Goal: Task Accomplishment & Management: Manage account settings

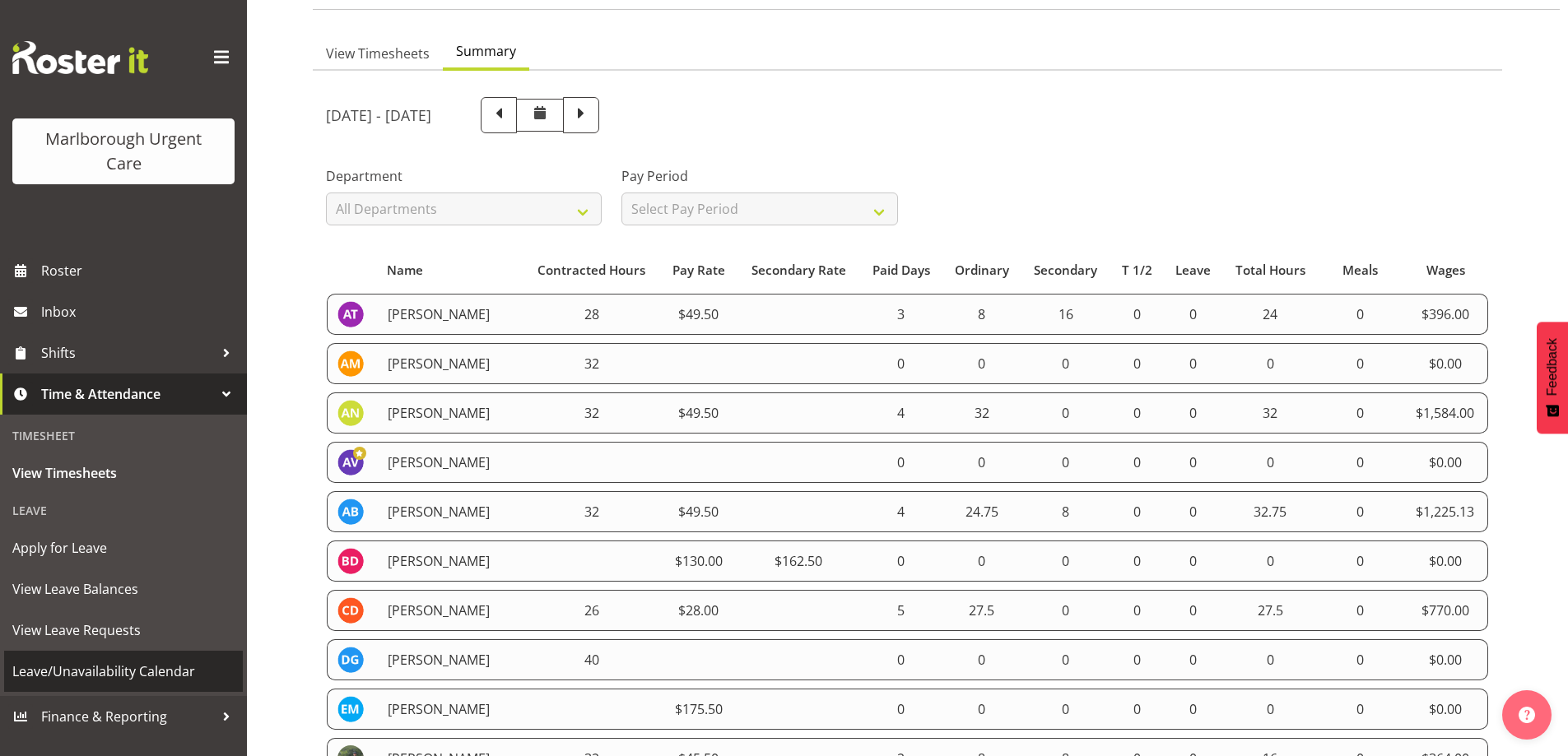
scroll to position [82, 0]
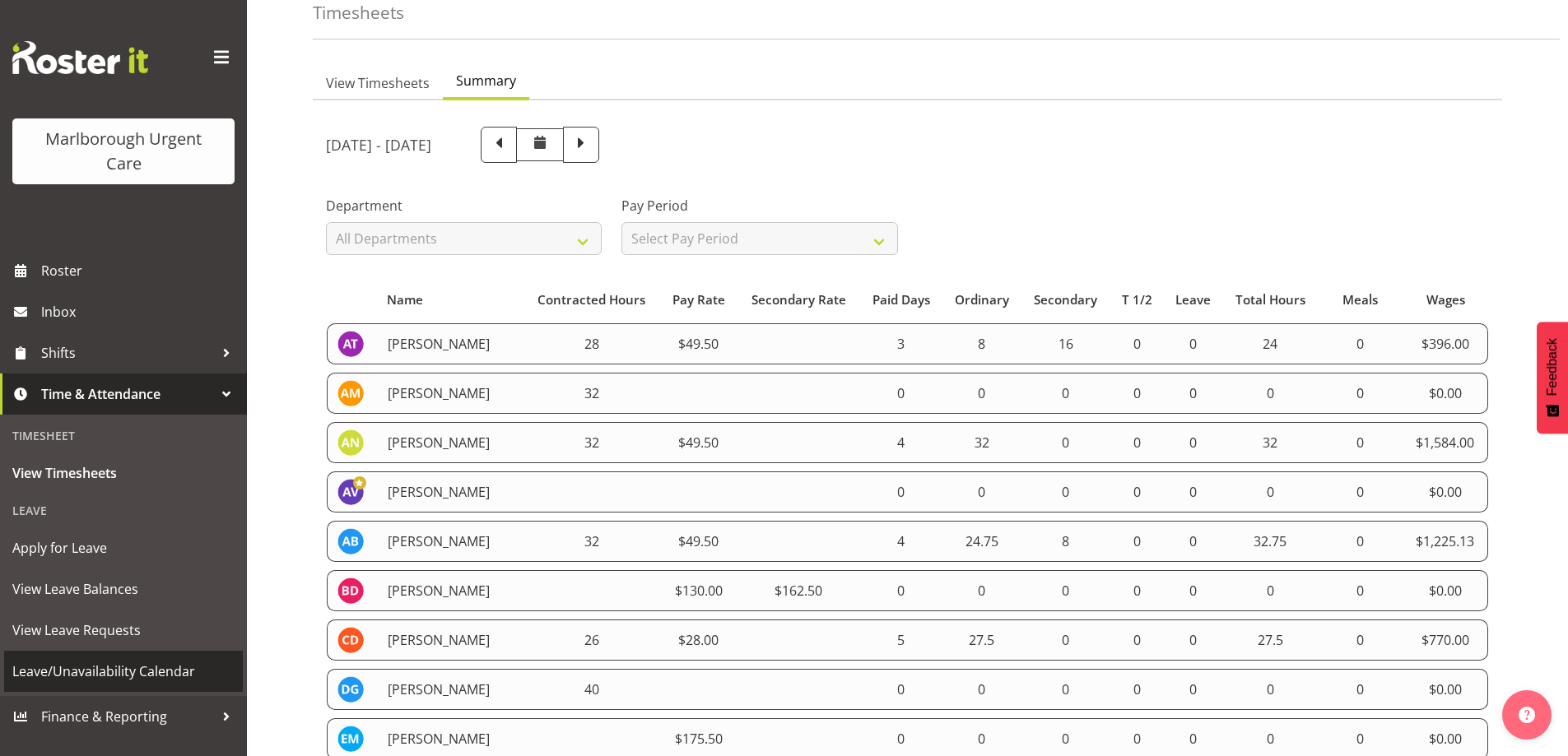
click at [97, 674] on span "Leave/Unavailability Calendar" at bounding box center [123, 671] width 222 height 25
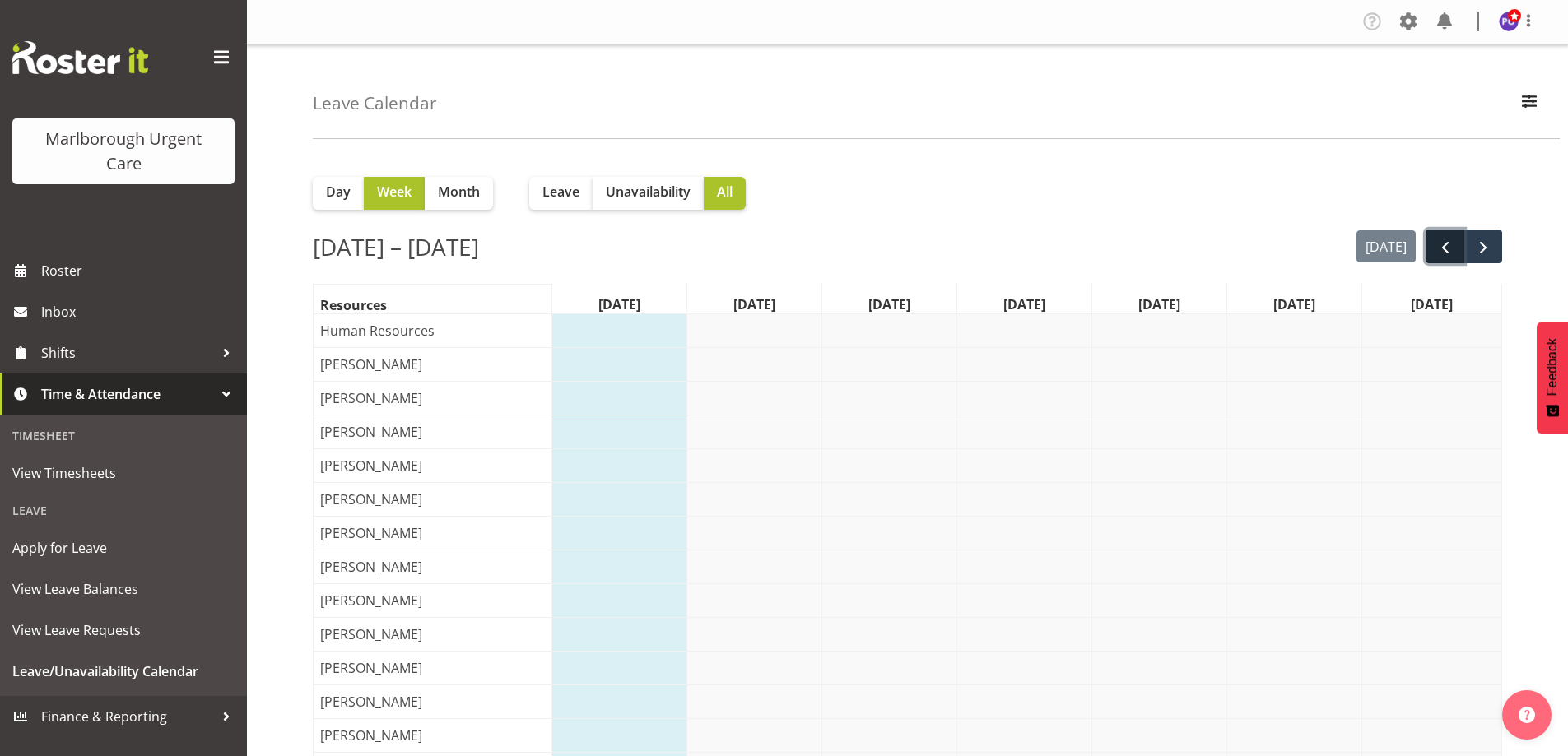
click at [1451, 244] on span "prev" at bounding box center [1445, 248] width 20 height 20
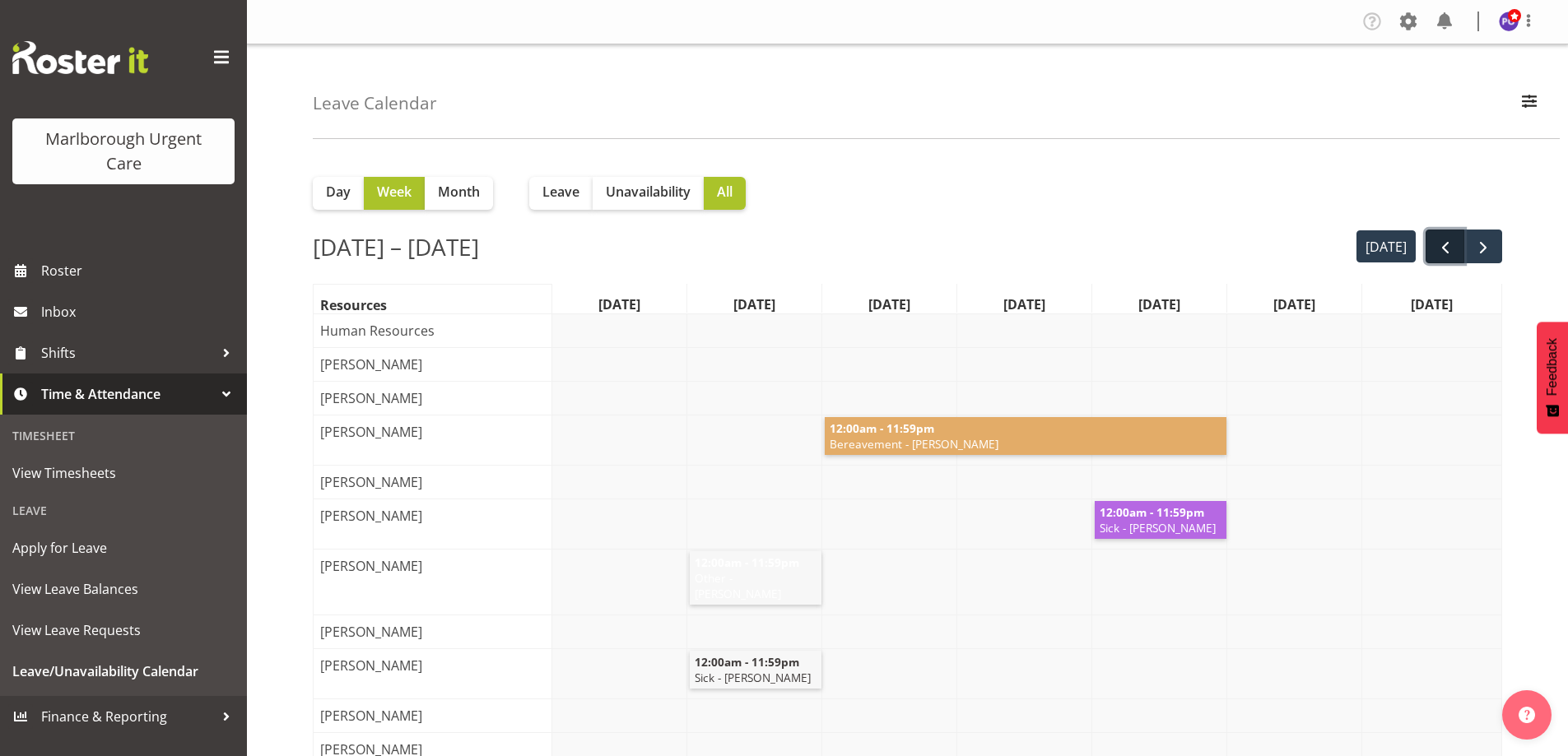
click at [1438, 241] on span "prev" at bounding box center [1445, 248] width 20 height 20
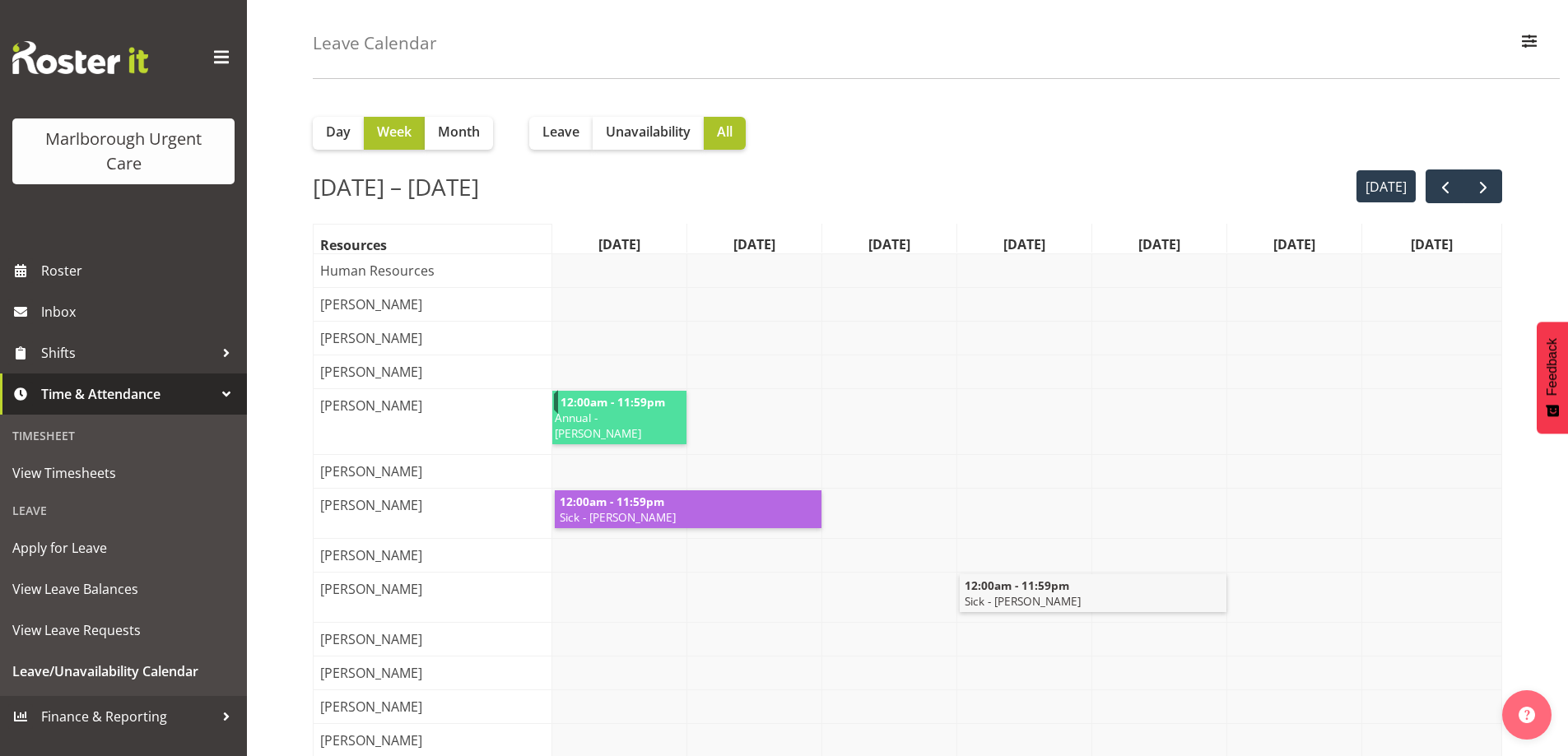
scroll to position [82, 0]
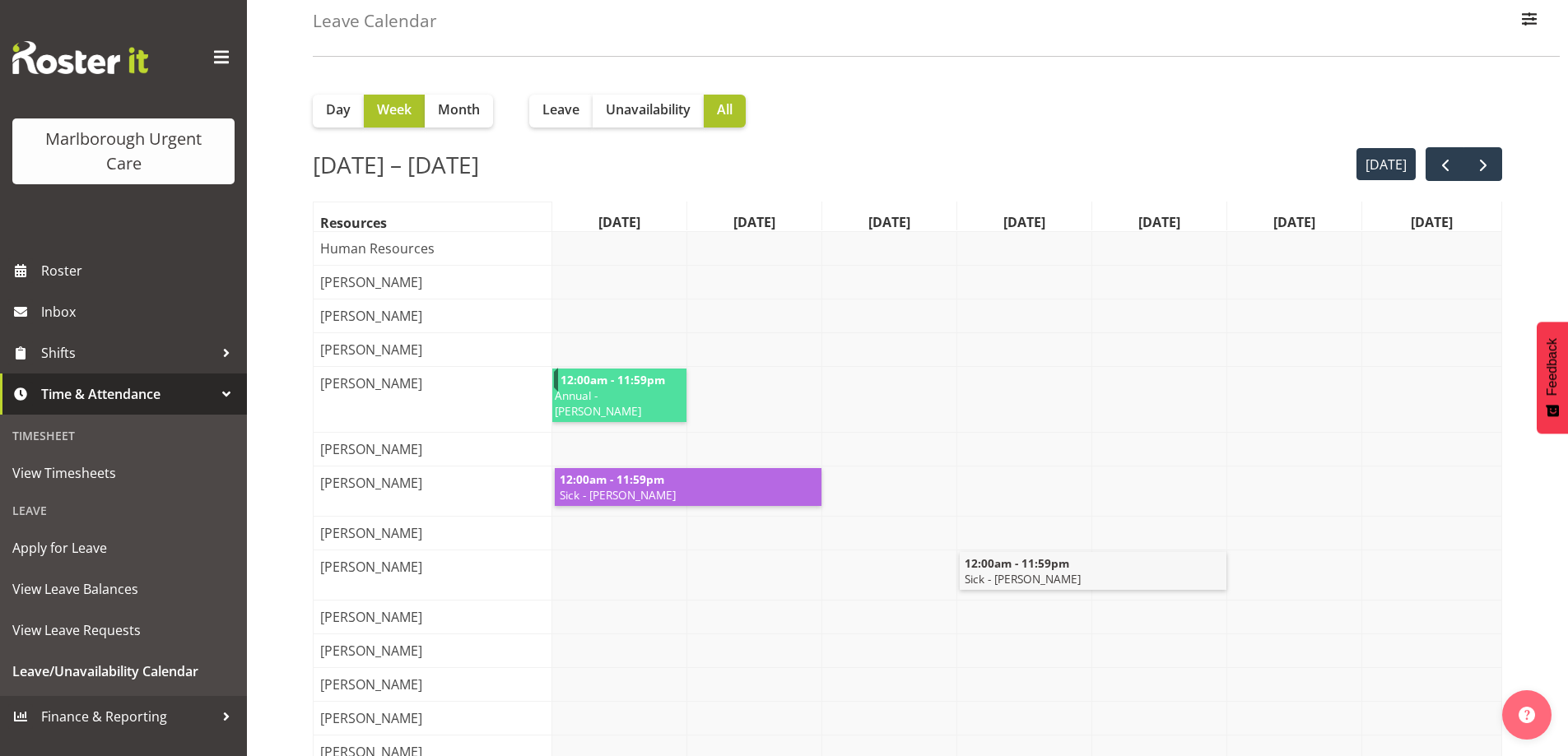
click at [651, 419] on span "Annual - Alysia Newman-Woods" at bounding box center [618, 403] width 130 height 31
drag, startPoint x: 573, startPoint y: 109, endPoint x: 573, endPoint y: 120, distance: 10.7
click at [573, 110] on span "Leave" at bounding box center [560, 110] width 37 height 20
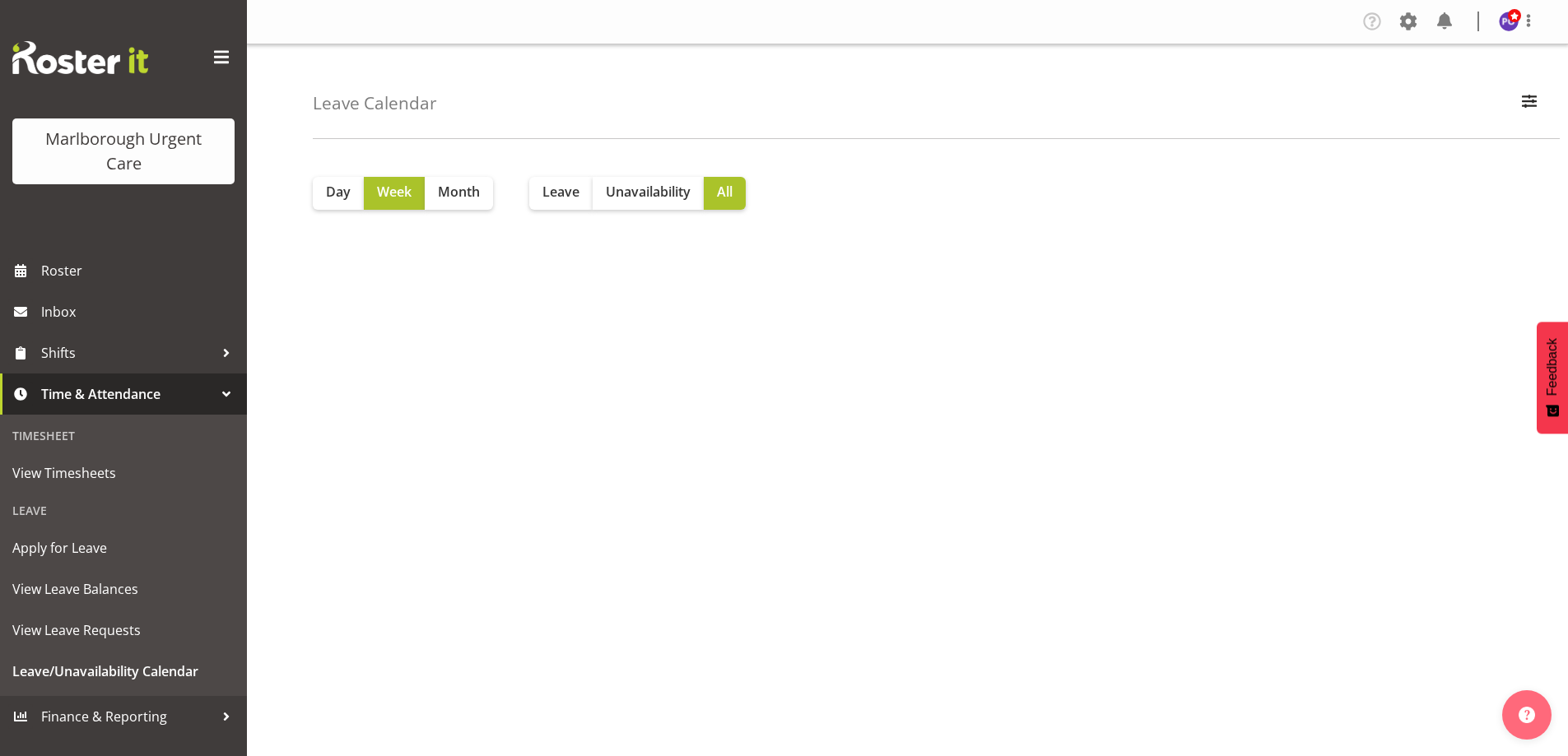
scroll to position [66, 0]
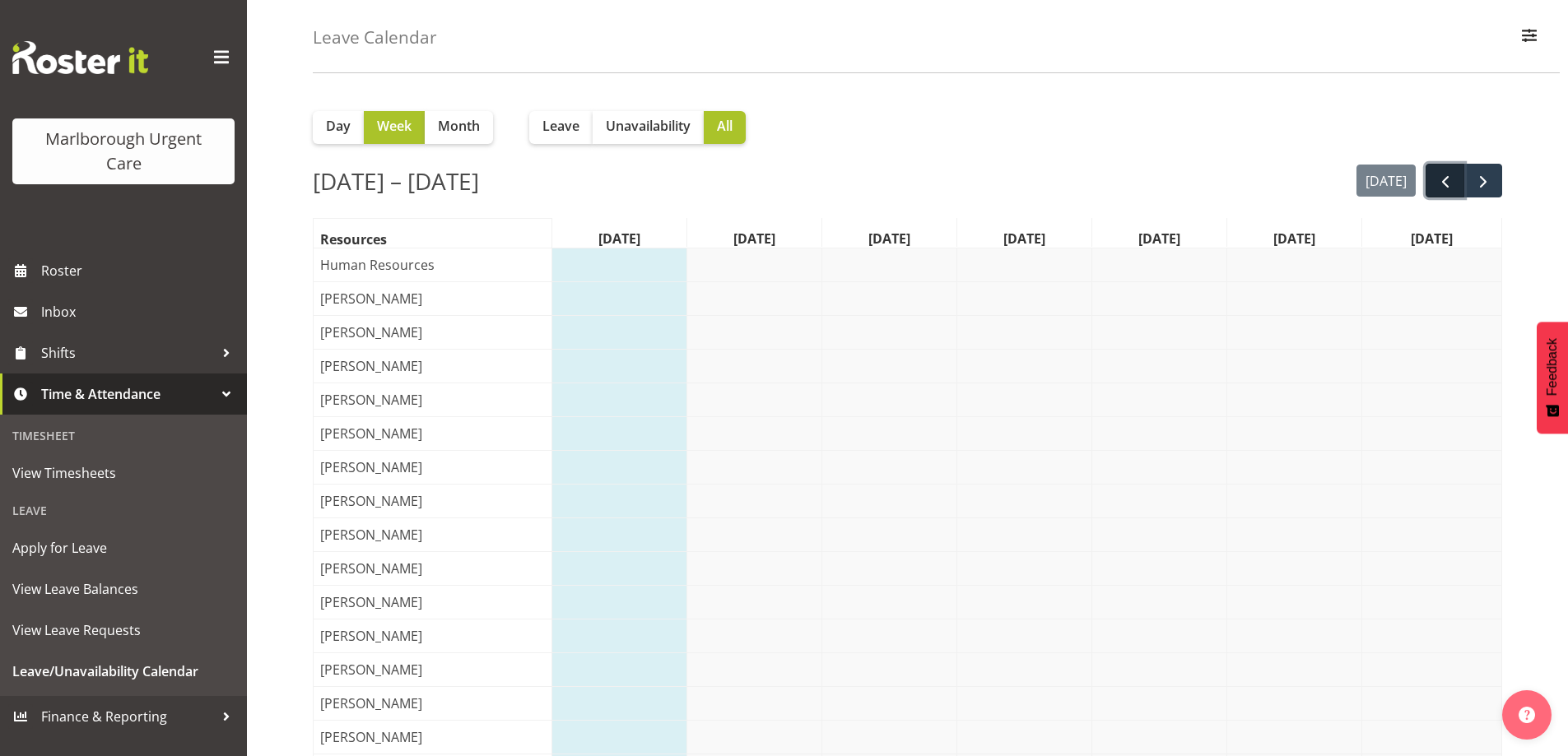
click at [1445, 186] on span "prev" at bounding box center [1445, 182] width 20 height 20
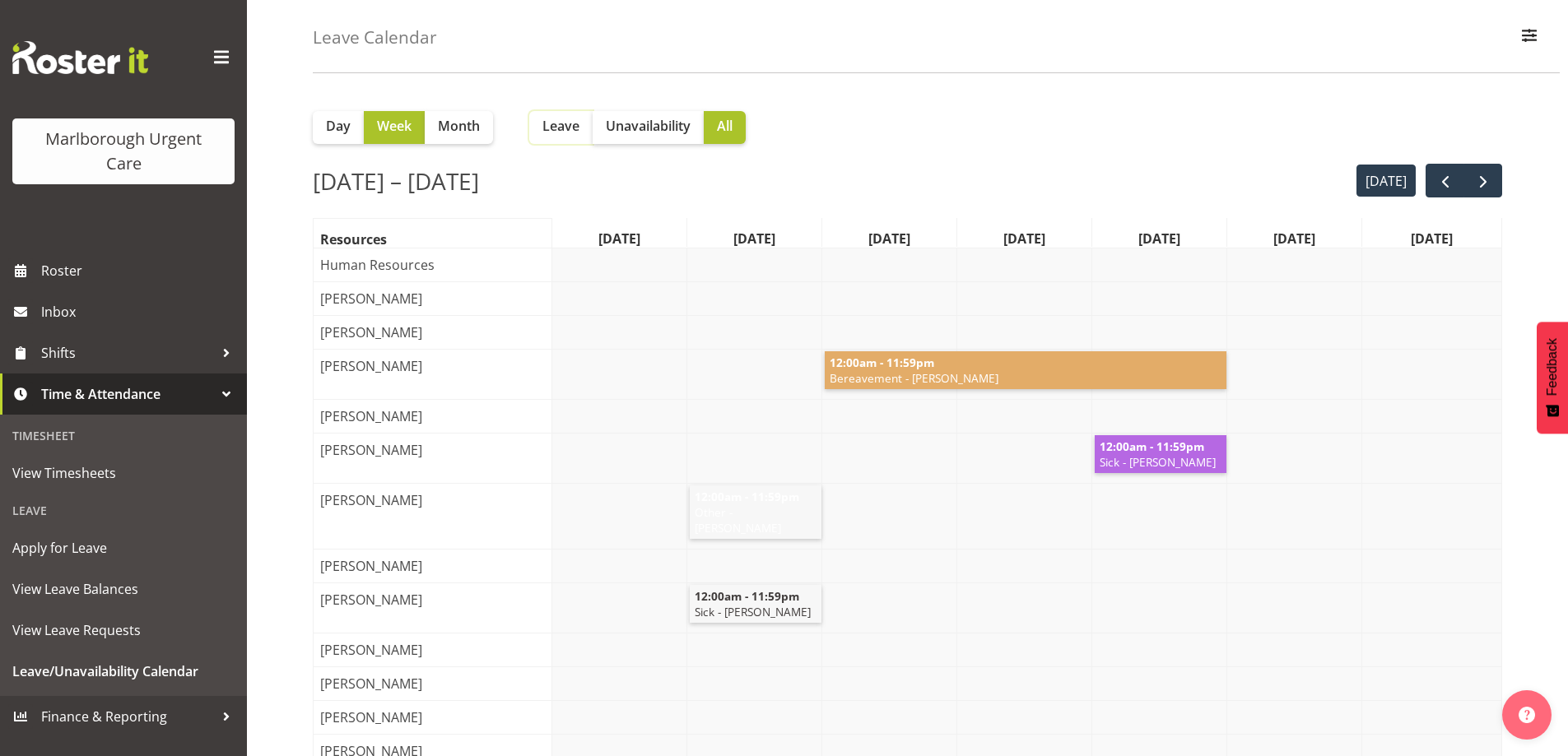
click at [542, 133] on span "Leave" at bounding box center [560, 126] width 37 height 20
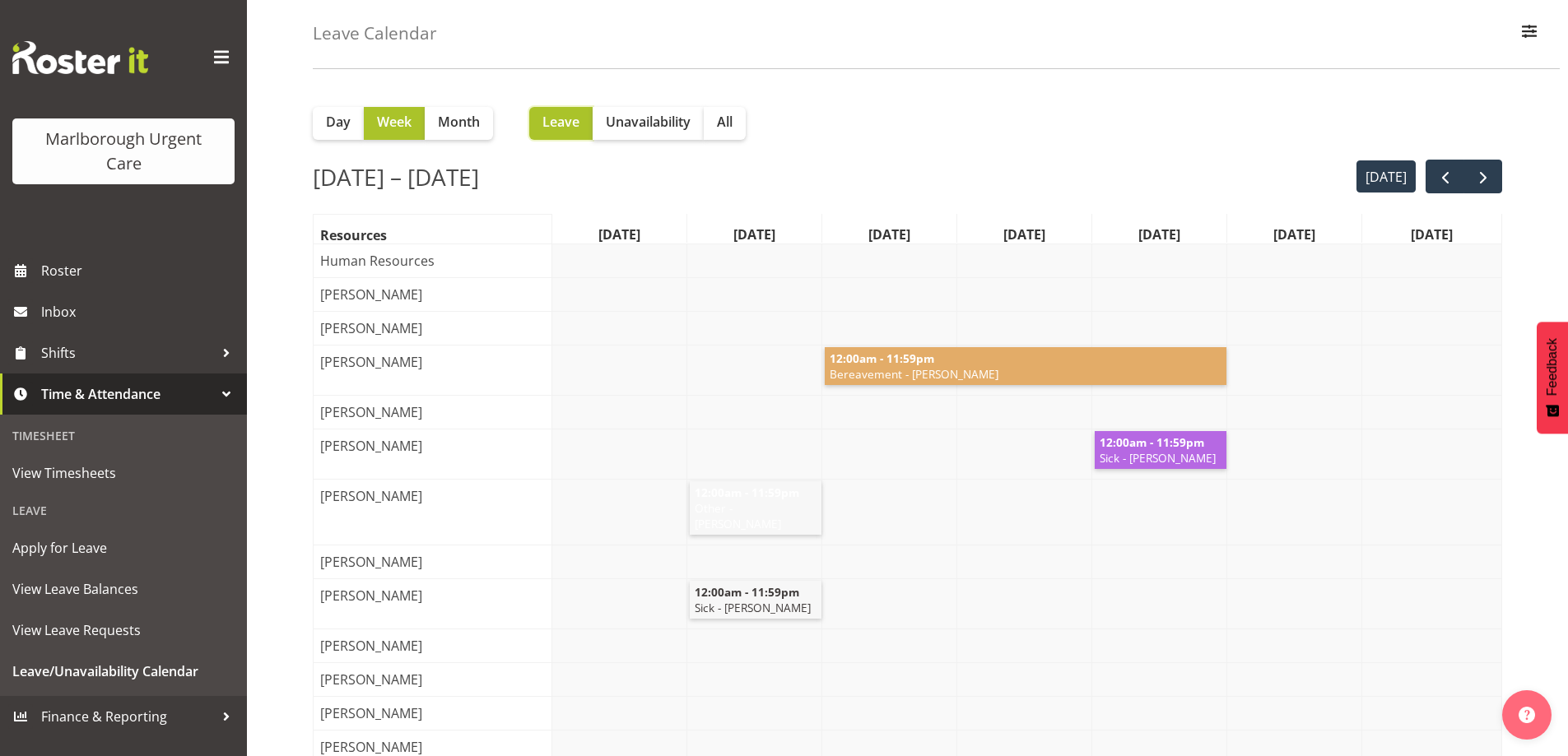
scroll to position [0, 0]
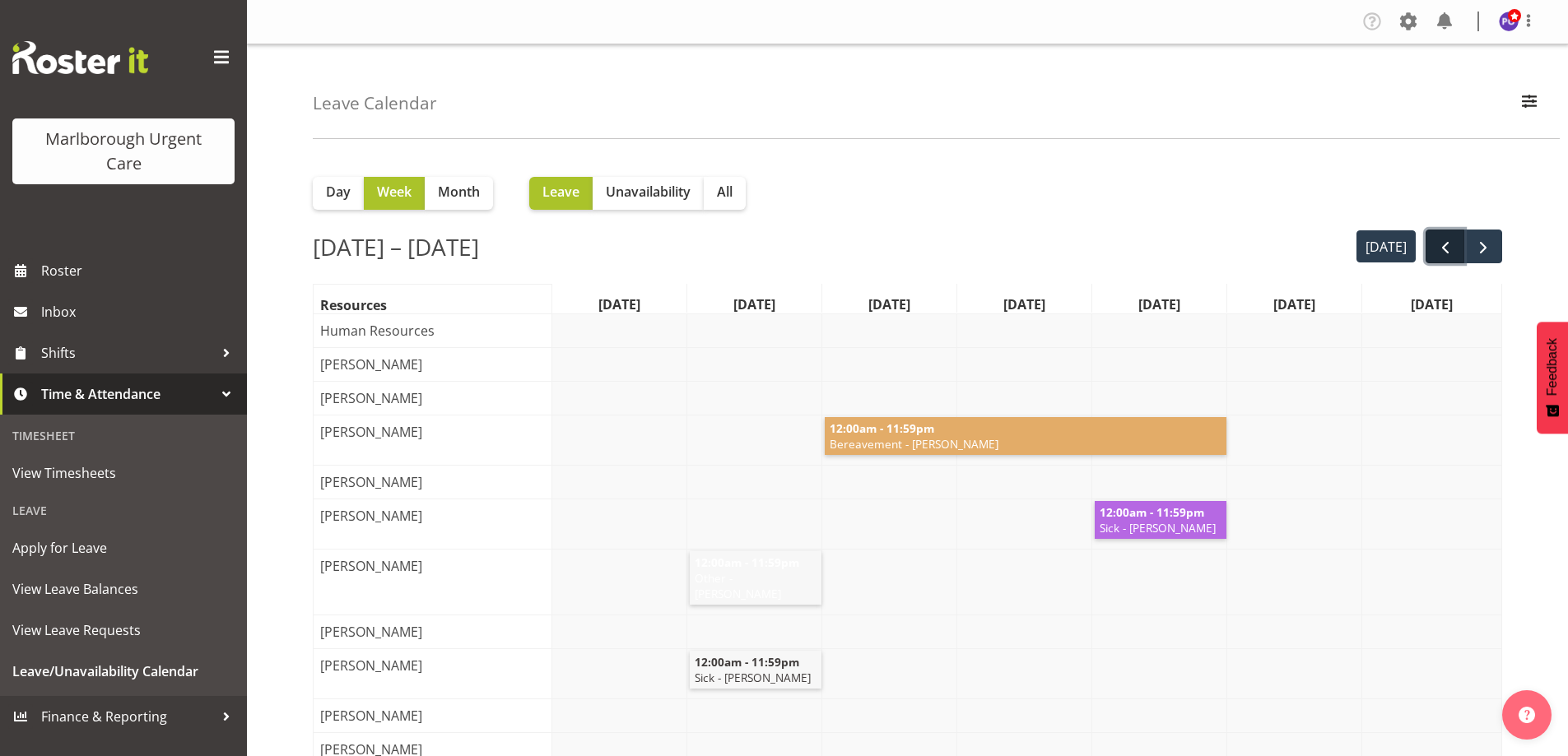
click at [1454, 244] on span "prev" at bounding box center [1445, 248] width 20 height 20
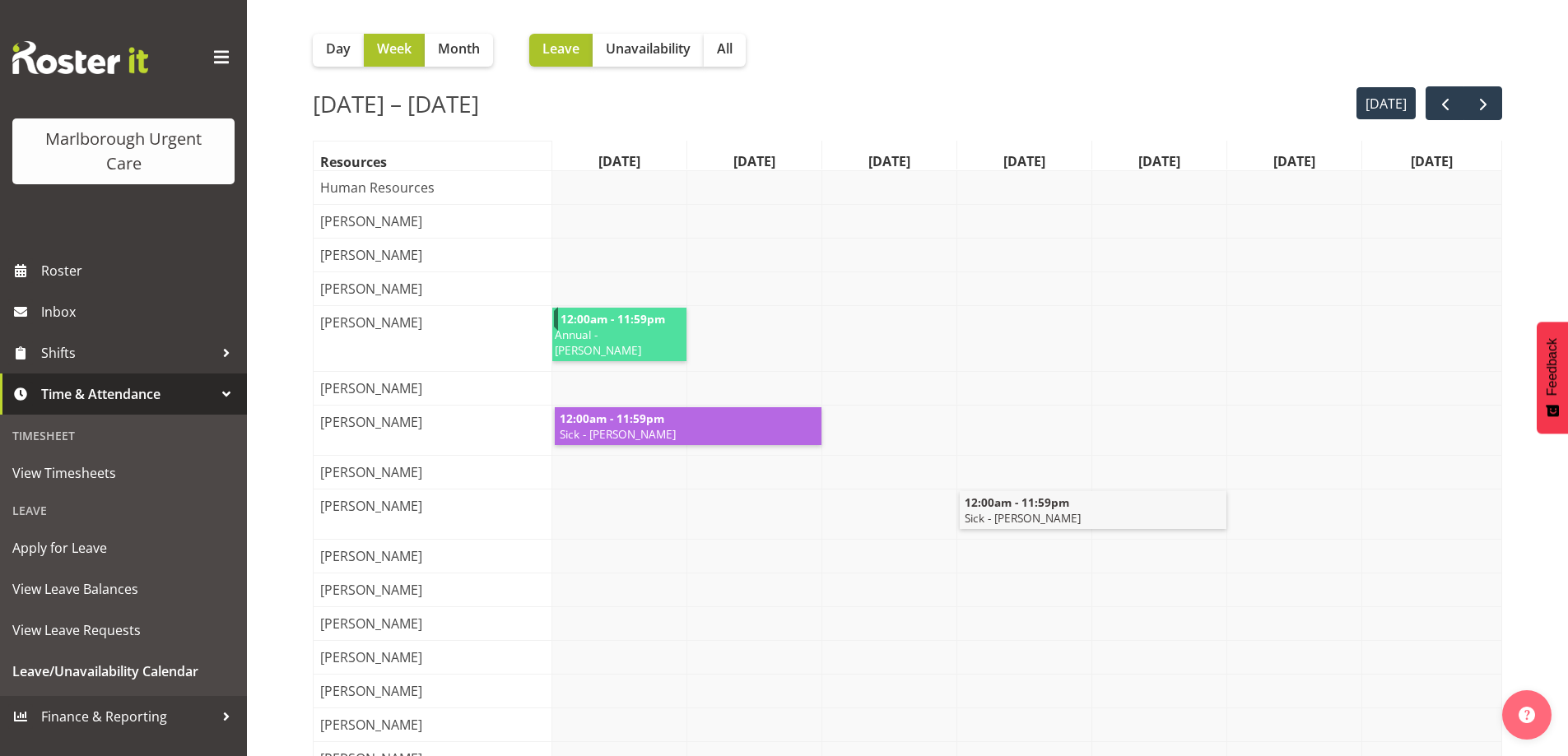
scroll to position [165, 0]
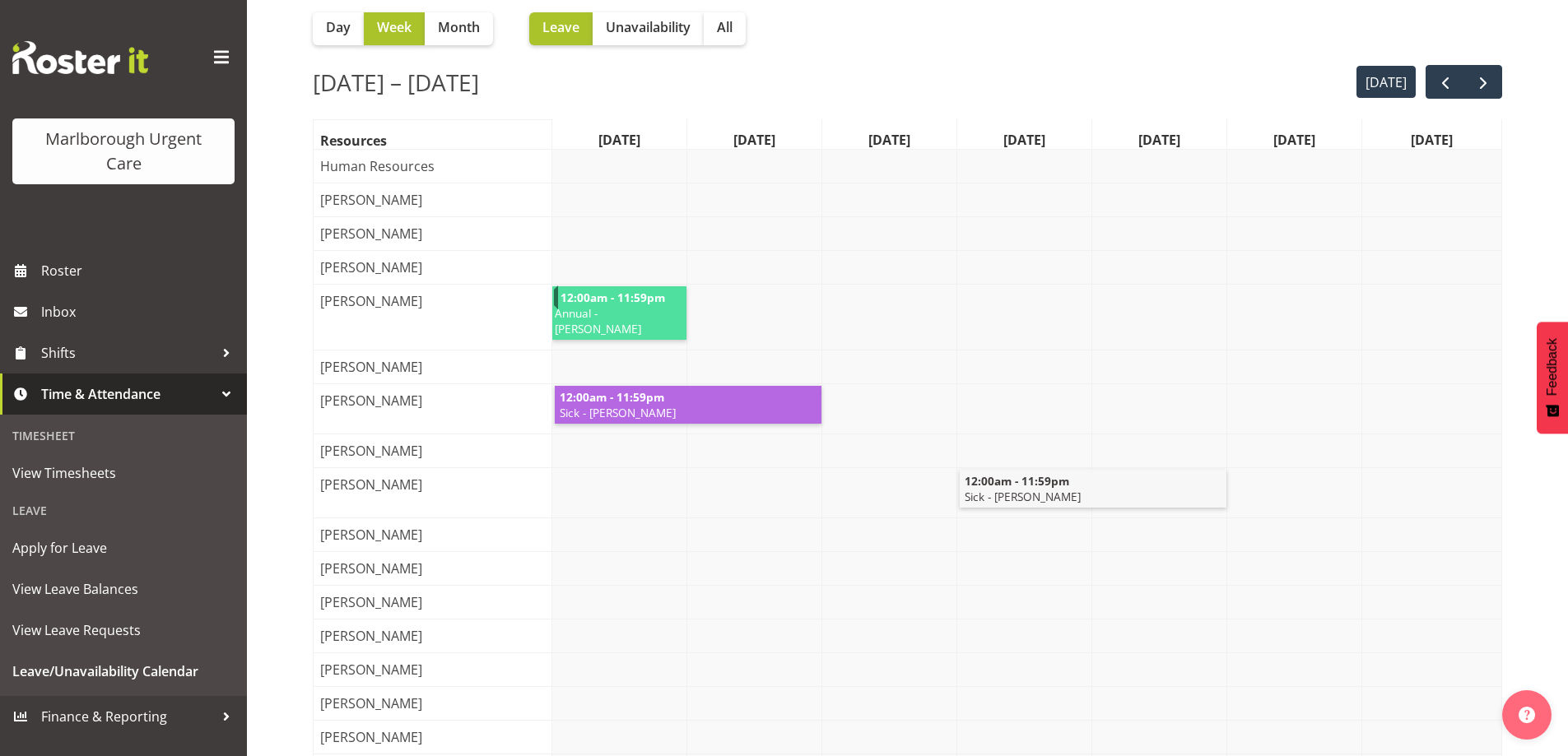
click at [602, 337] on span "Annual - [PERSON_NAME]" at bounding box center [618, 320] width 130 height 31
click at [615, 333] on span "Annual - [PERSON_NAME]" at bounding box center [618, 320] width 130 height 31
drag, startPoint x: 615, startPoint y: 333, endPoint x: 595, endPoint y: 331, distance: 19.9
click at [595, 331] on span "Annual - [PERSON_NAME]" at bounding box center [618, 320] width 130 height 31
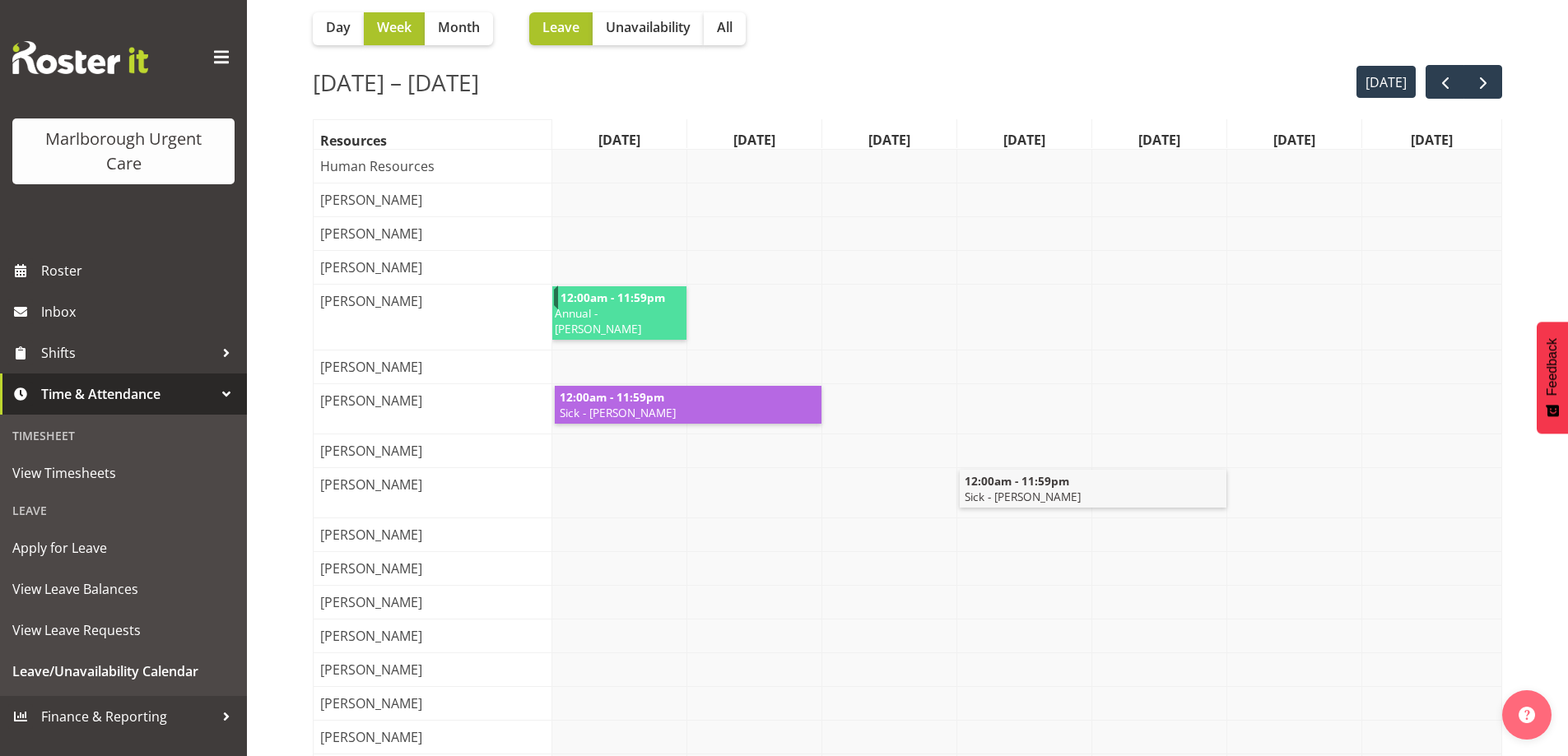
click at [578, 337] on span "Annual - [PERSON_NAME]" at bounding box center [618, 320] width 130 height 31
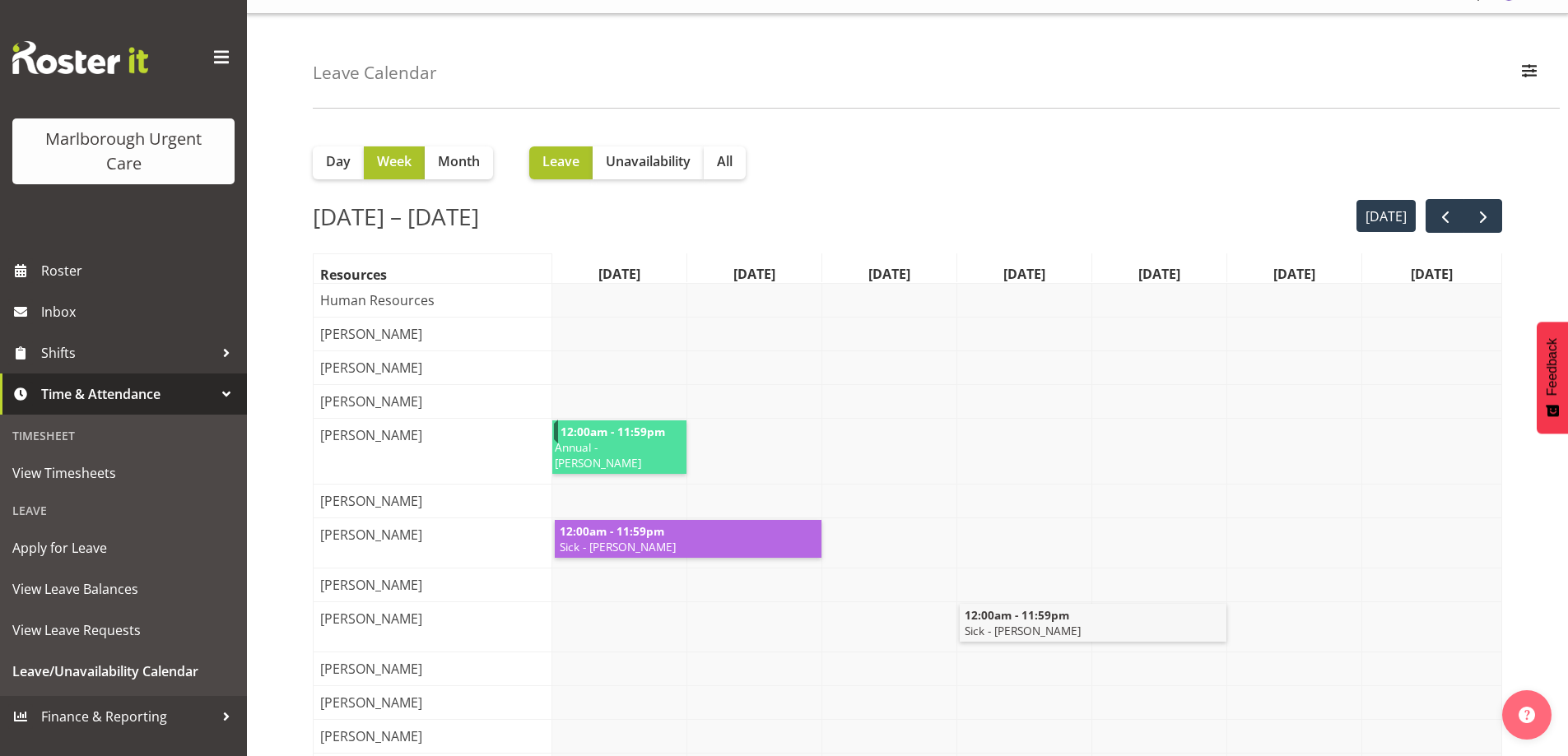
scroll to position [0, 0]
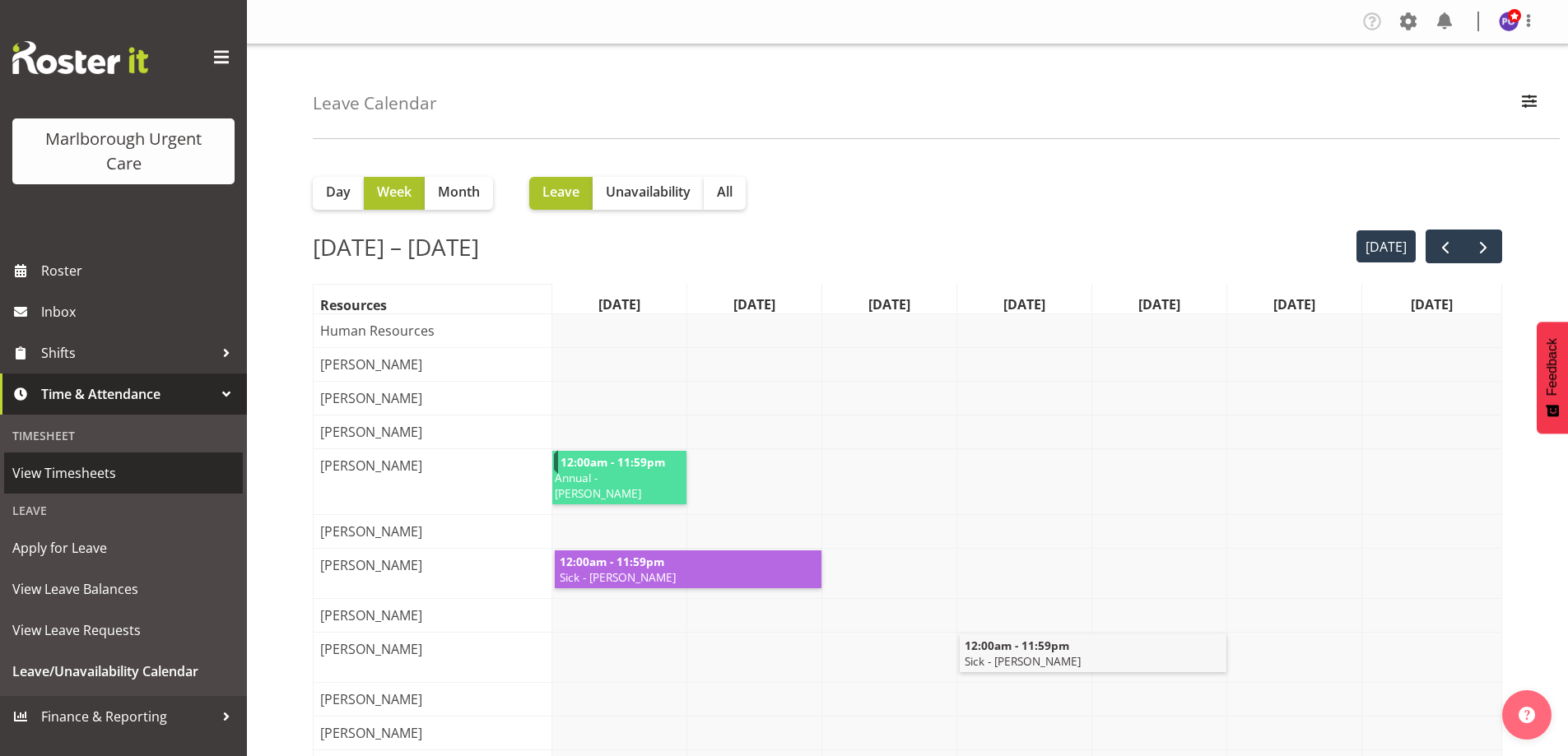
click at [101, 469] on span "View Timesheets" at bounding box center [123, 473] width 222 height 25
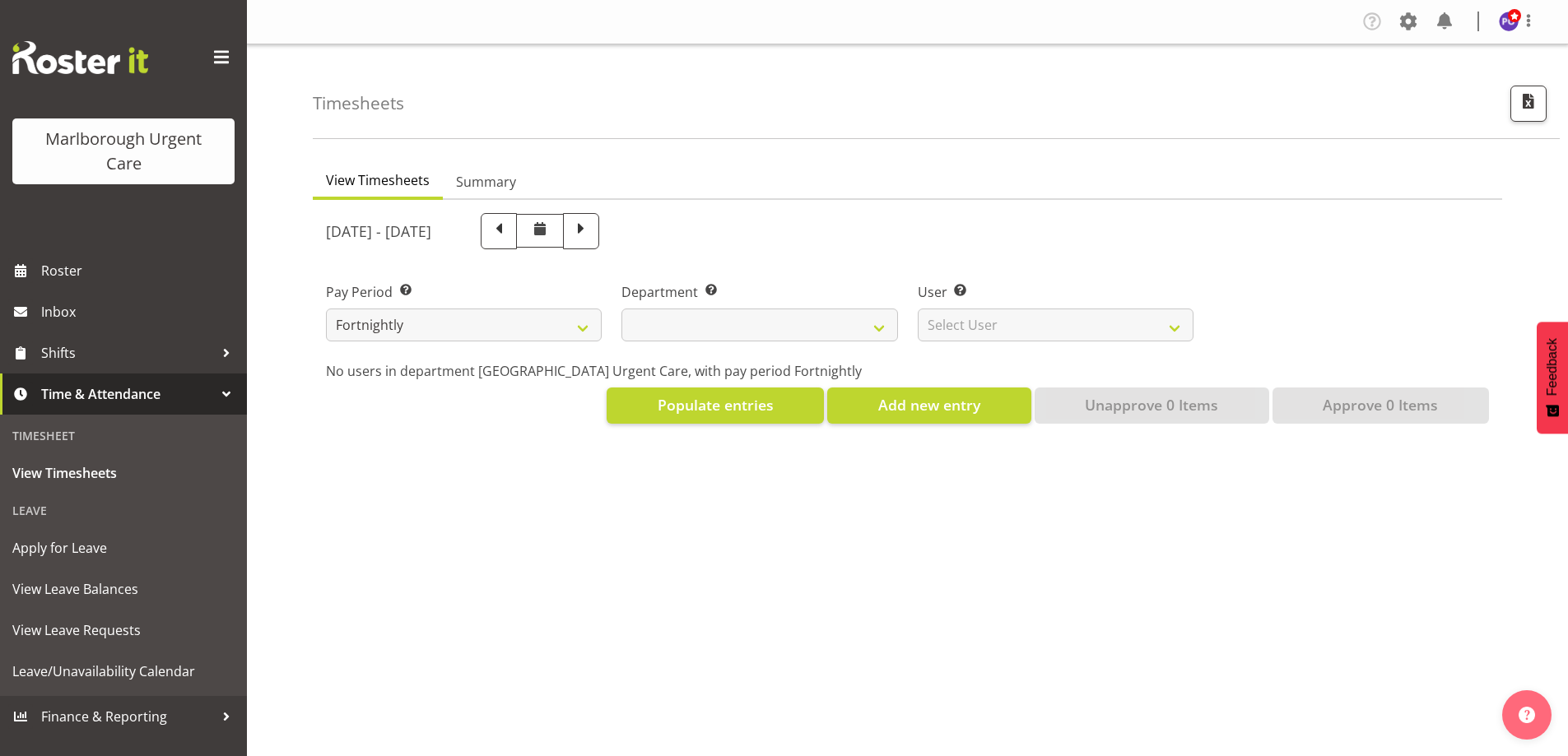
select select
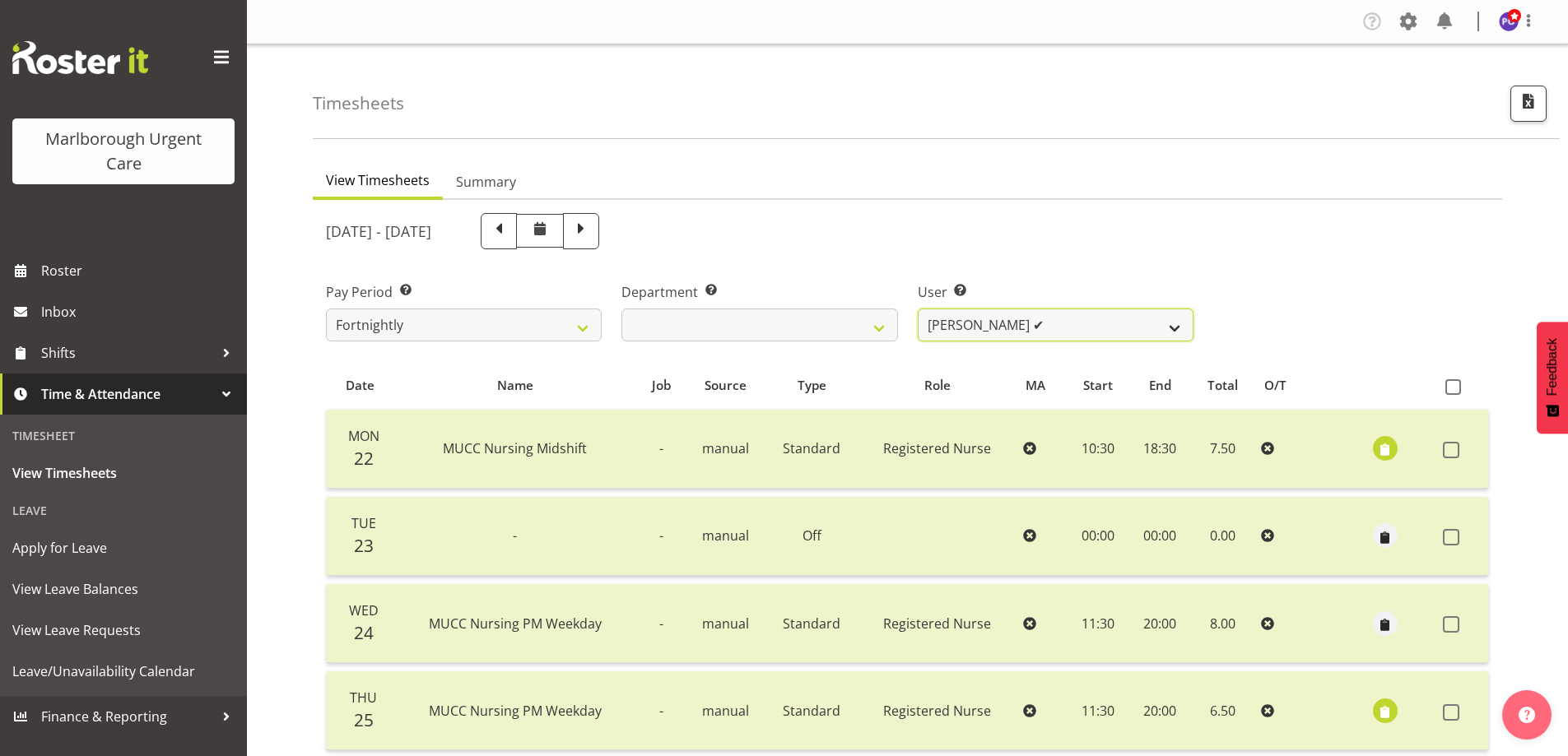
click at [1146, 332] on select "Agnes Tyson ✔ Alysia Newman-Woods ✔ Andrew Brooks ✔ Cordelia Davies ✔ Gloria Va…" at bounding box center [1056, 325] width 276 height 33
select select "11850"
click at [918, 309] on select "Agnes Tyson ✔ Alysia Newman-Woods ✔ Andrew Brooks ✔ Cordelia Davies ✔ Gloria Va…" at bounding box center [1056, 325] width 276 height 33
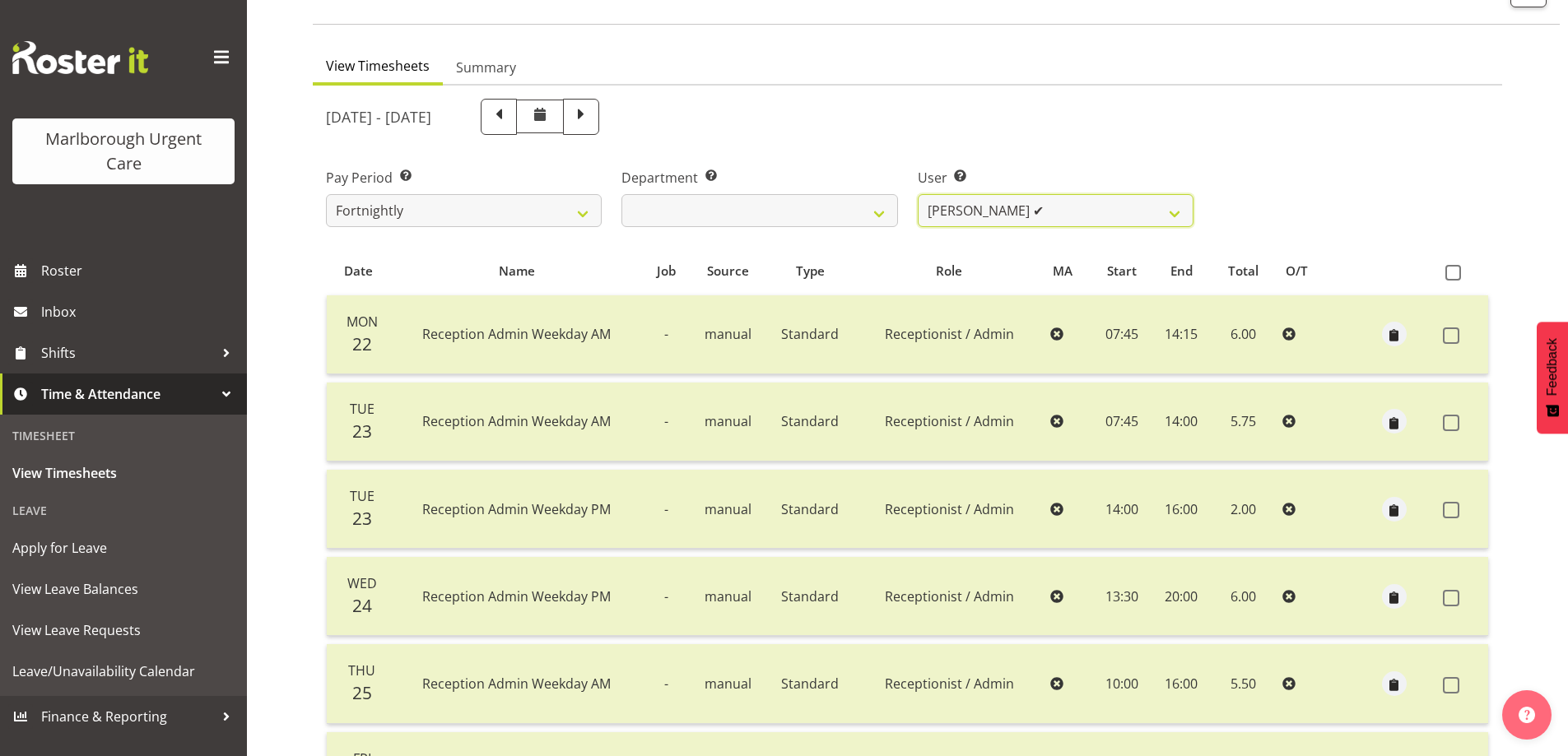
scroll to position [82, 0]
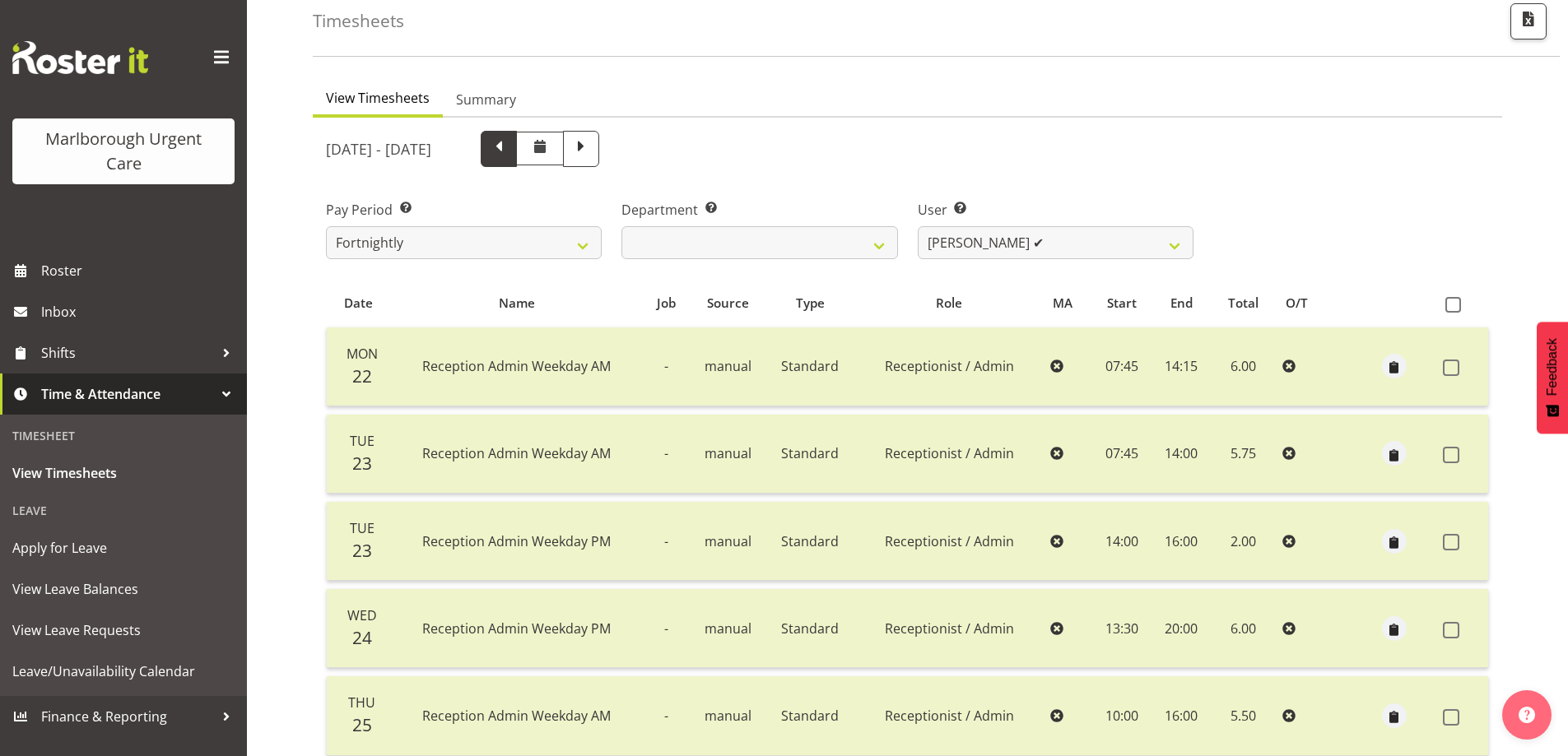
click at [509, 154] on span at bounding box center [498, 147] width 21 height 21
select select
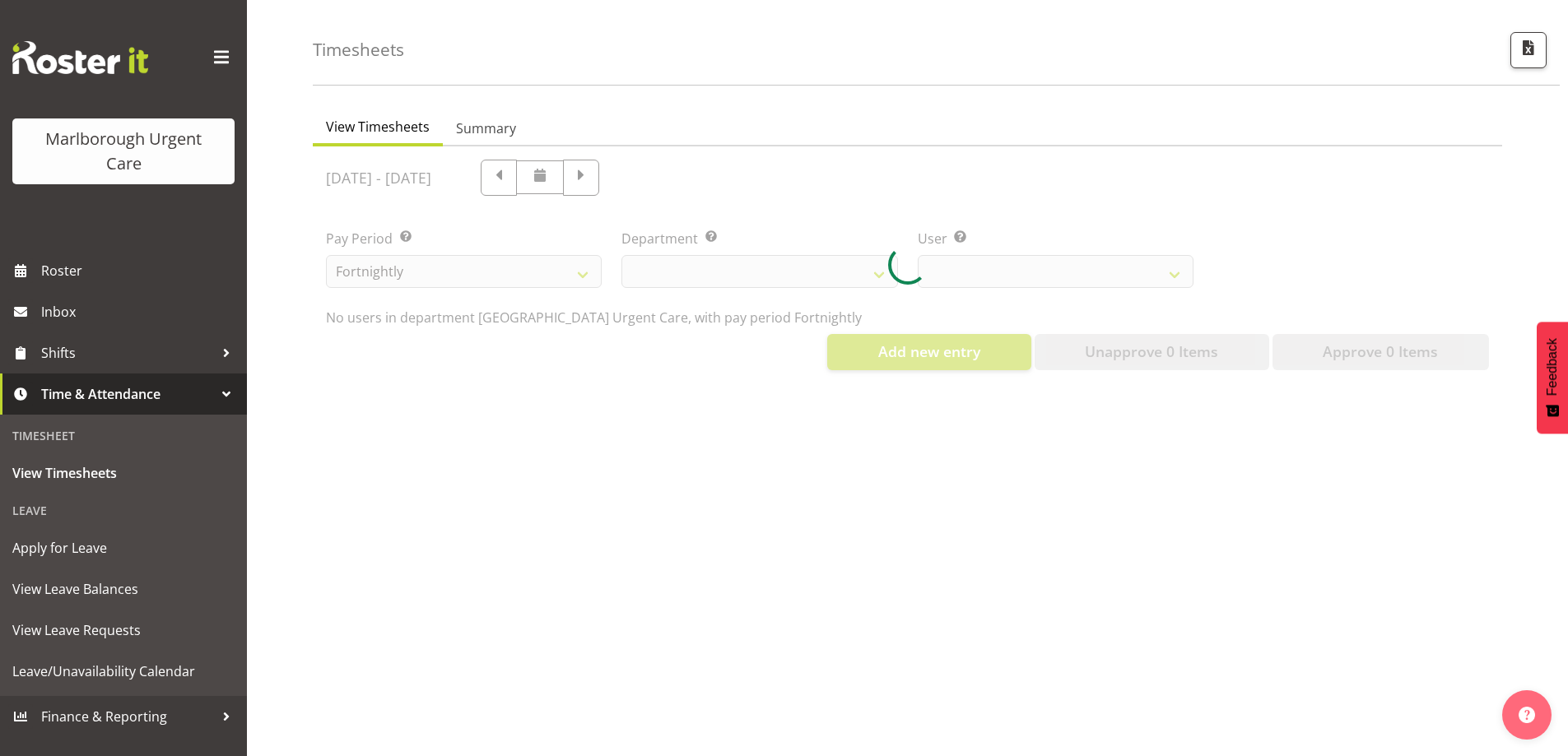
select select "11850"
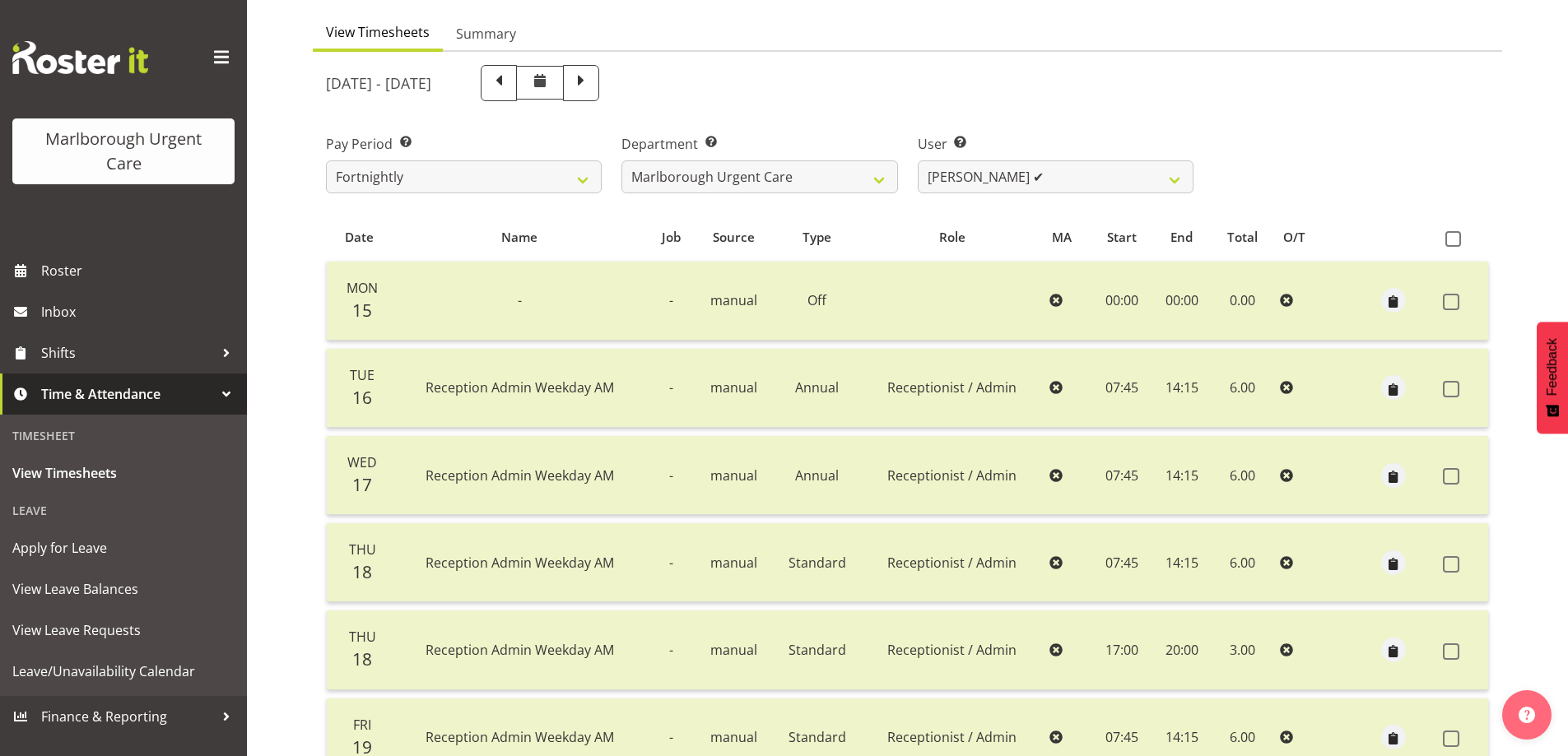
scroll to position [146, 0]
click at [130, 593] on span "View Leave Balances" at bounding box center [123, 589] width 222 height 25
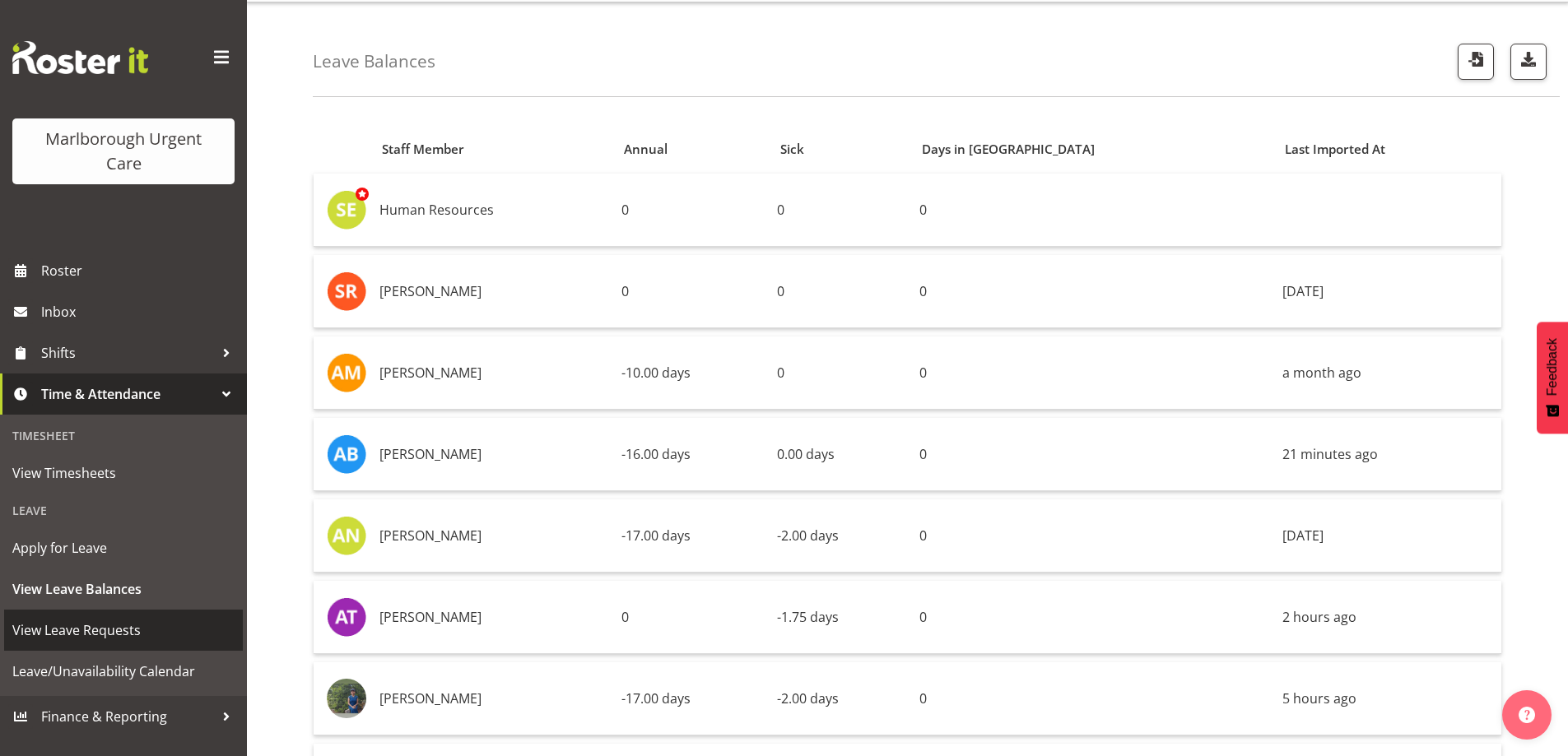
scroll to position [82, 0]
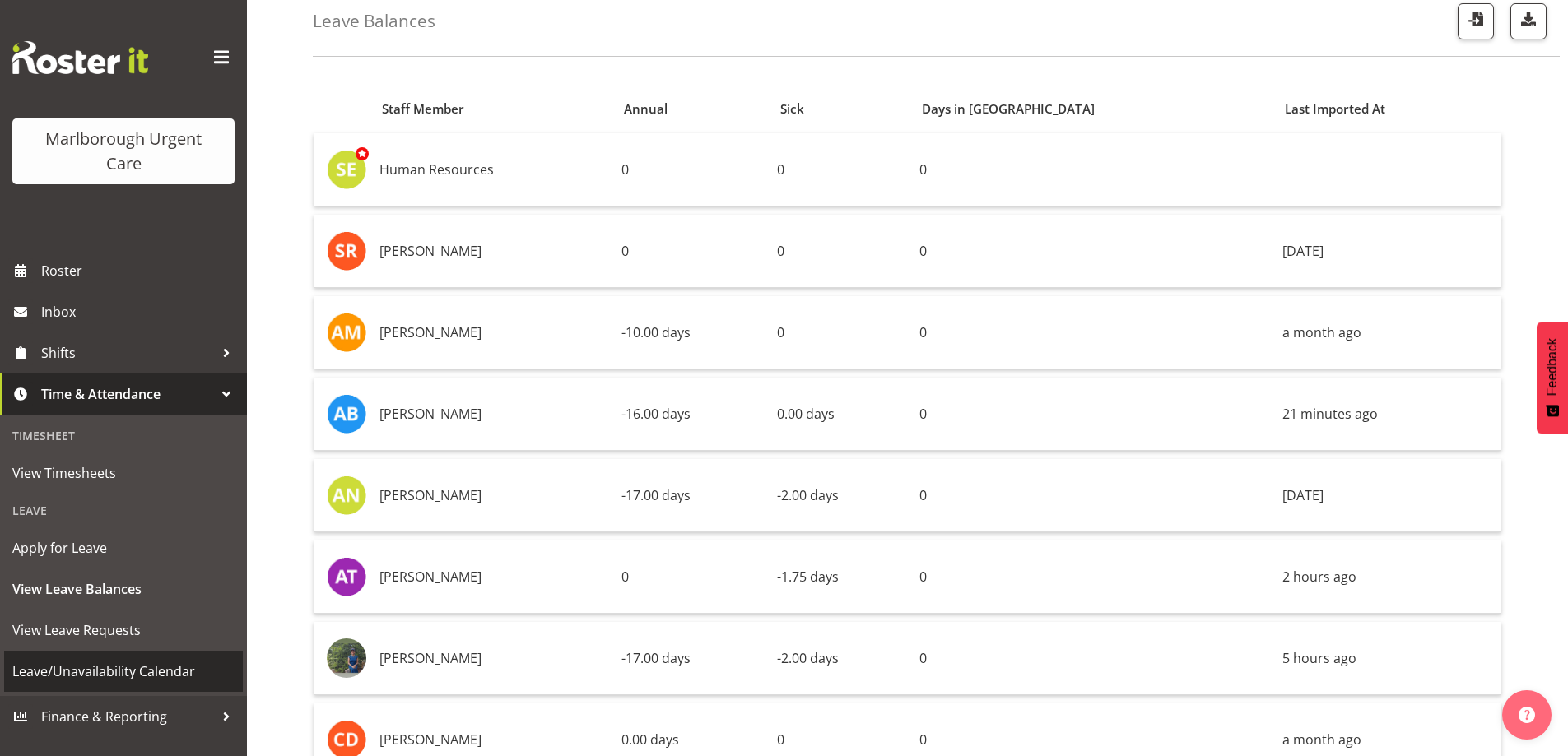
click at [105, 676] on span "Leave/Unavailability Calendar" at bounding box center [123, 671] width 222 height 25
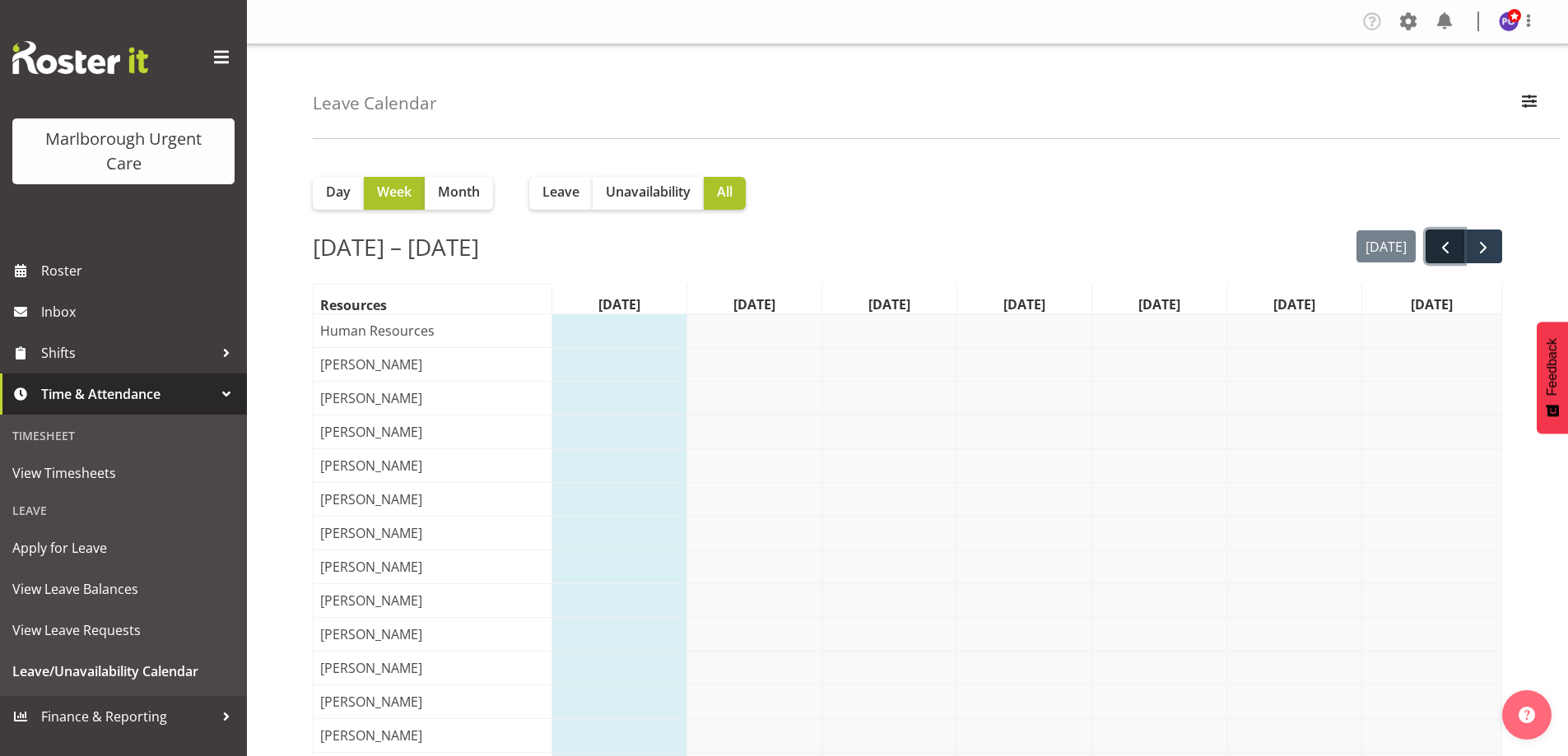
click at [1439, 247] on span "prev" at bounding box center [1445, 248] width 20 height 20
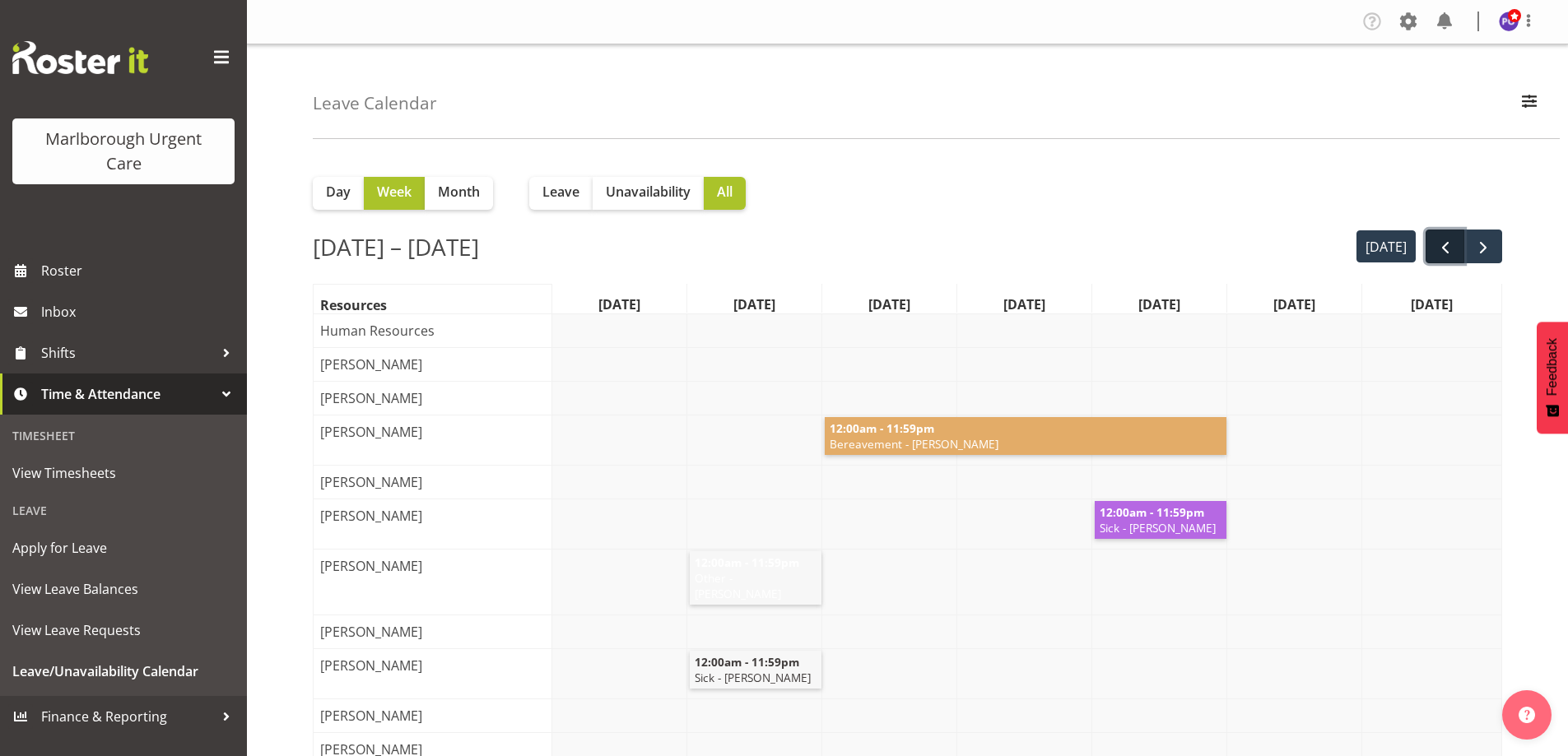
click at [1455, 241] on button "prev" at bounding box center [1444, 247] width 39 height 34
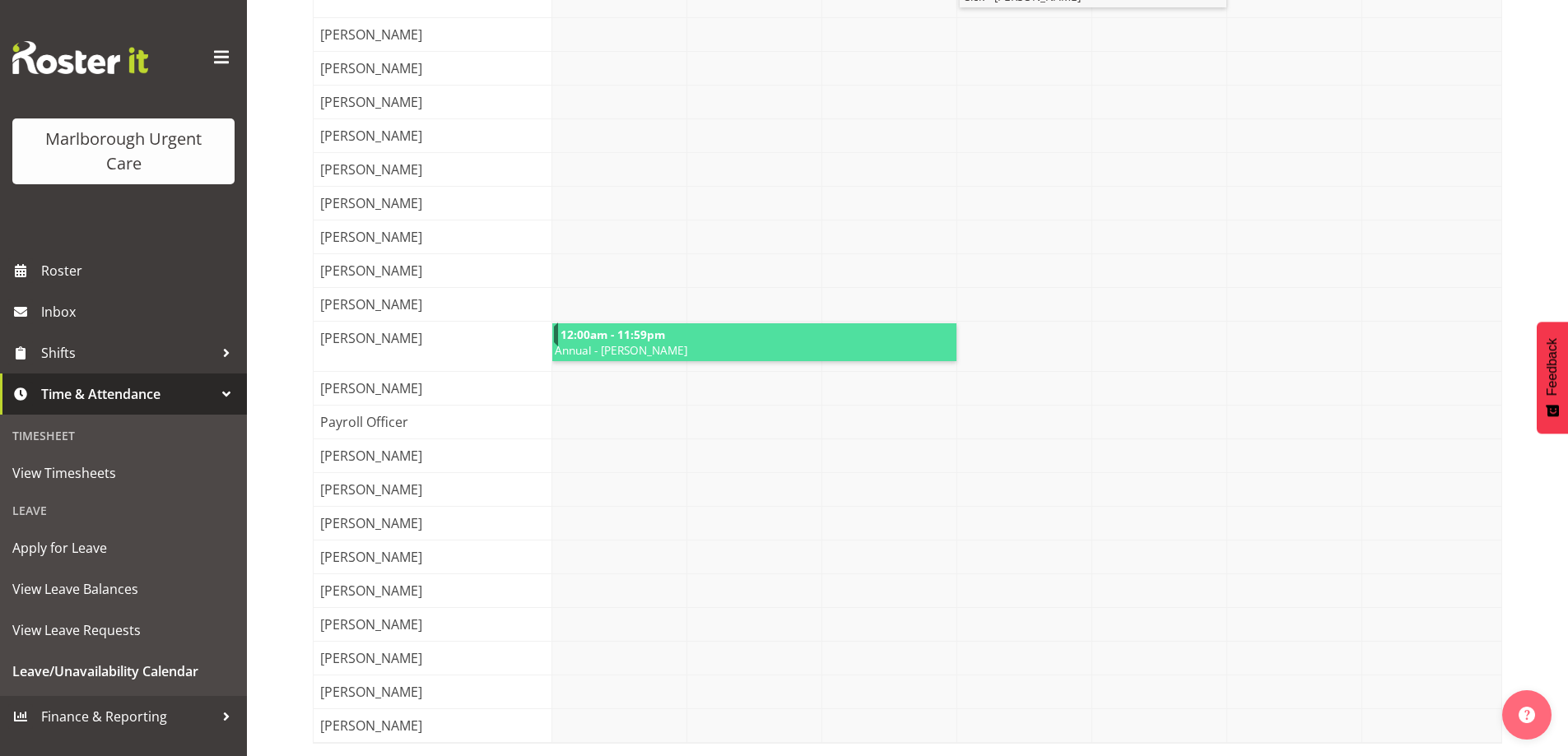
scroll to position [690, 0]
click at [557, 323] on link "12:00am - 11:59pm Annual - [PERSON_NAME]" at bounding box center [754, 342] width 404 height 38
drag, startPoint x: 630, startPoint y: 334, endPoint x: 602, endPoint y: 331, distance: 28.2
click at [602, 342] on span "Annual - [PERSON_NAME]" at bounding box center [753, 350] width 400 height 16
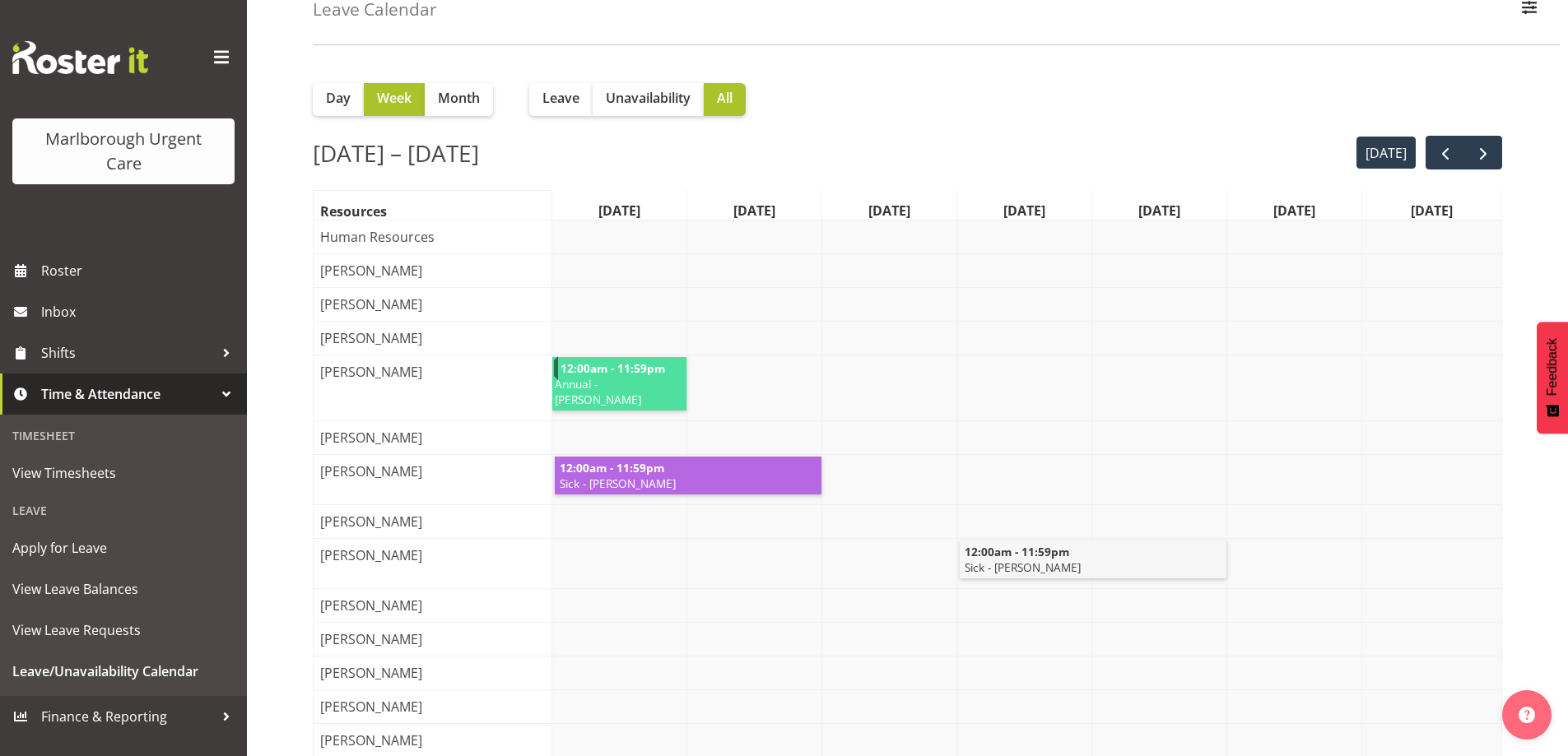
scroll to position [0, 0]
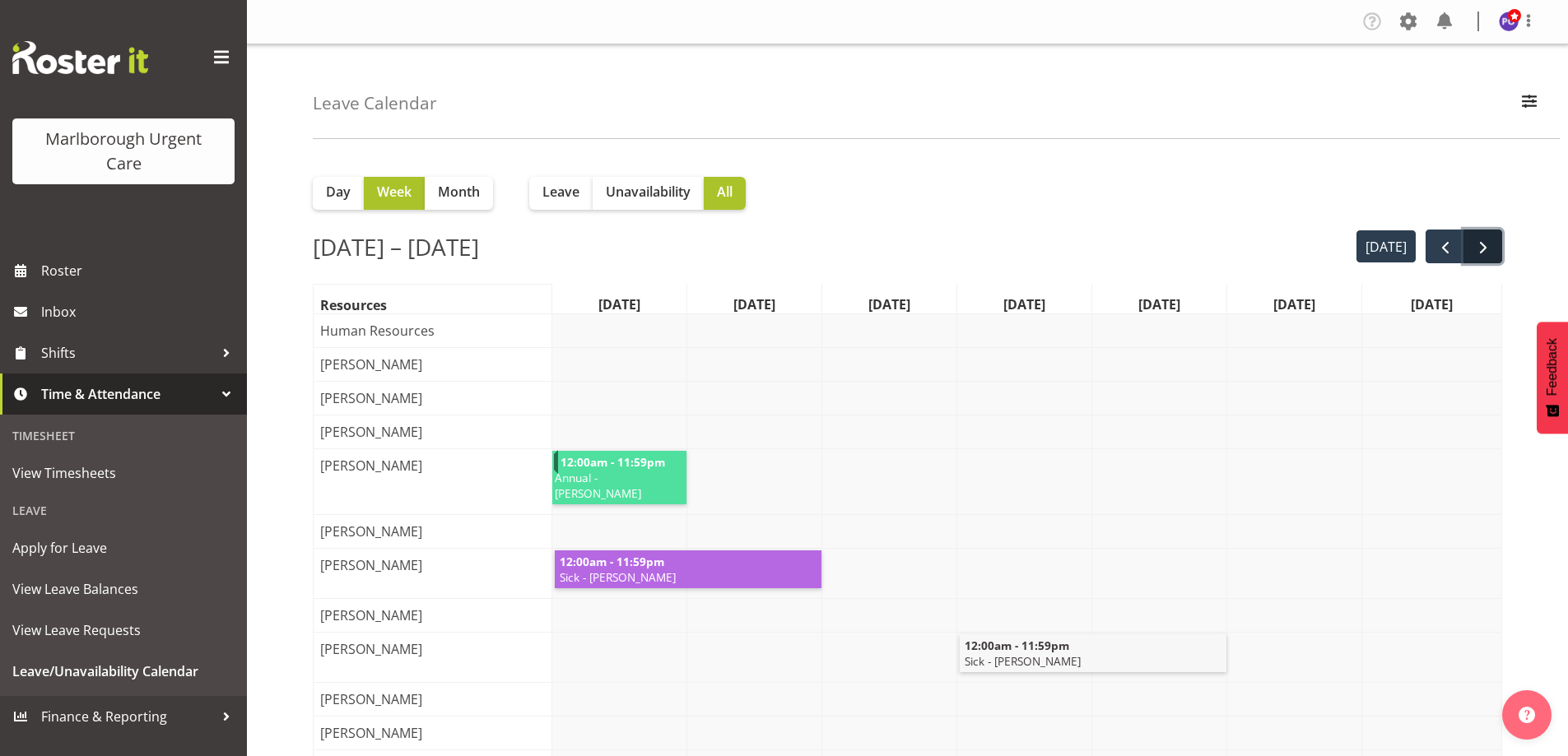
click at [1480, 251] on span "next" at bounding box center [1483, 248] width 20 height 20
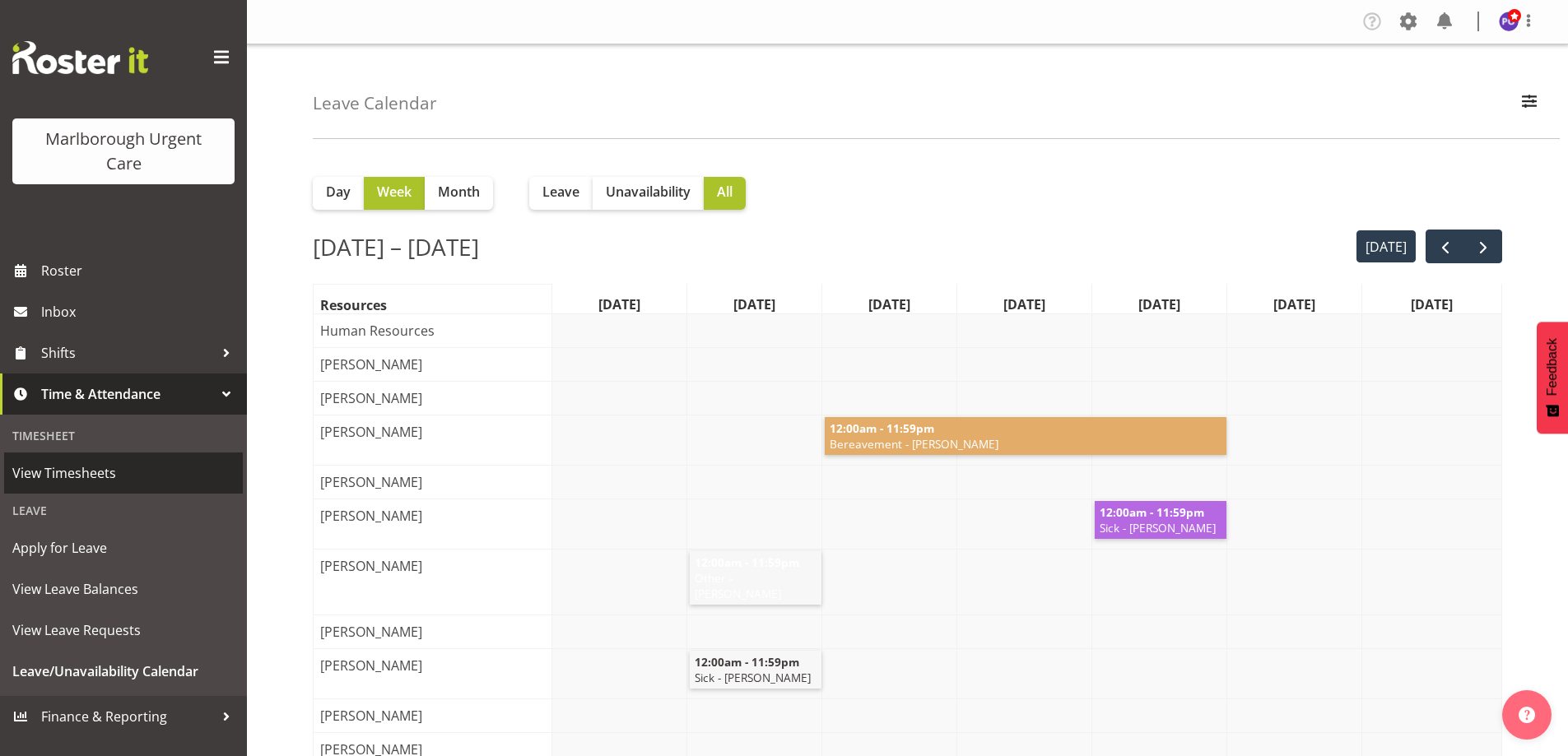
click at [106, 466] on span "View Timesheets" at bounding box center [123, 473] width 222 height 25
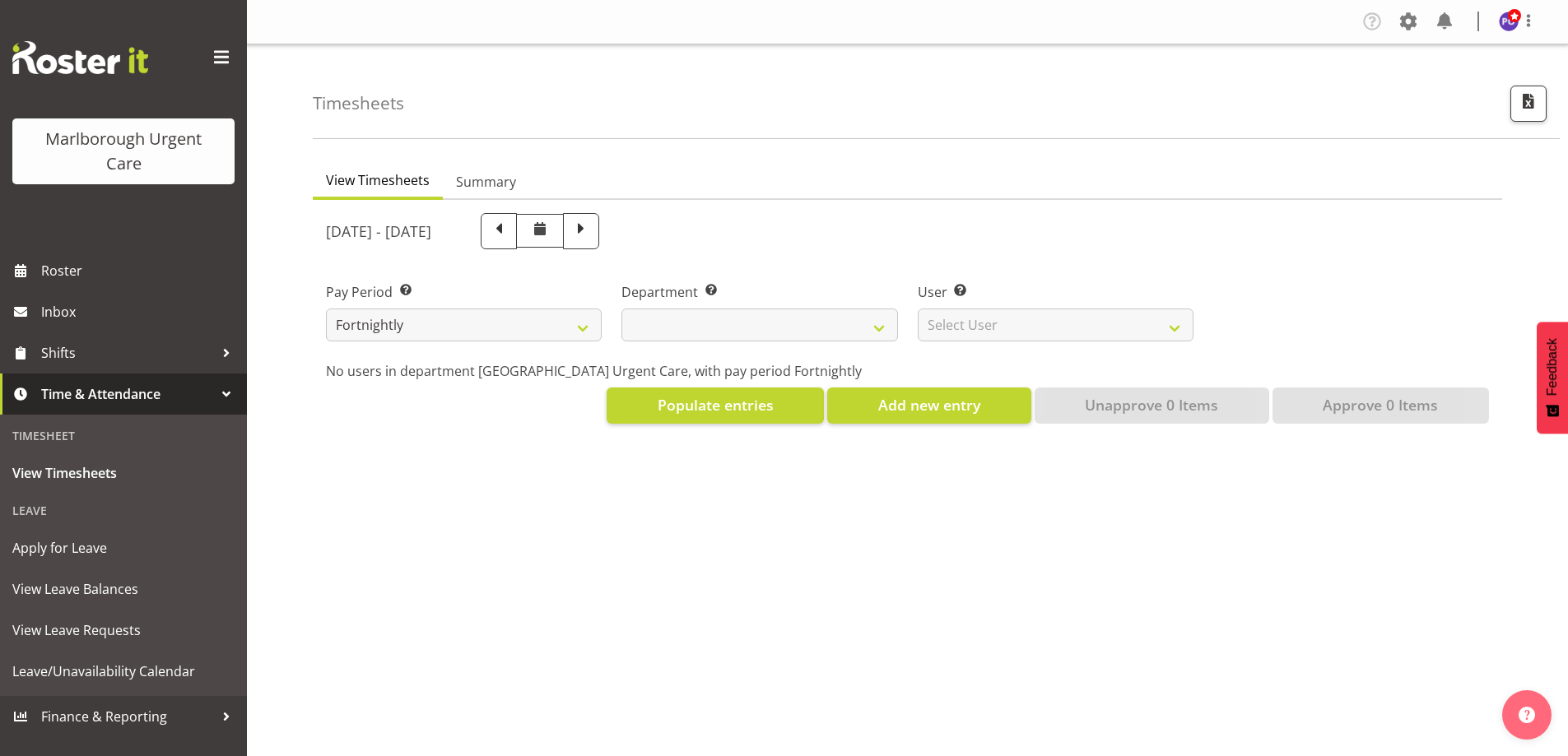
select select
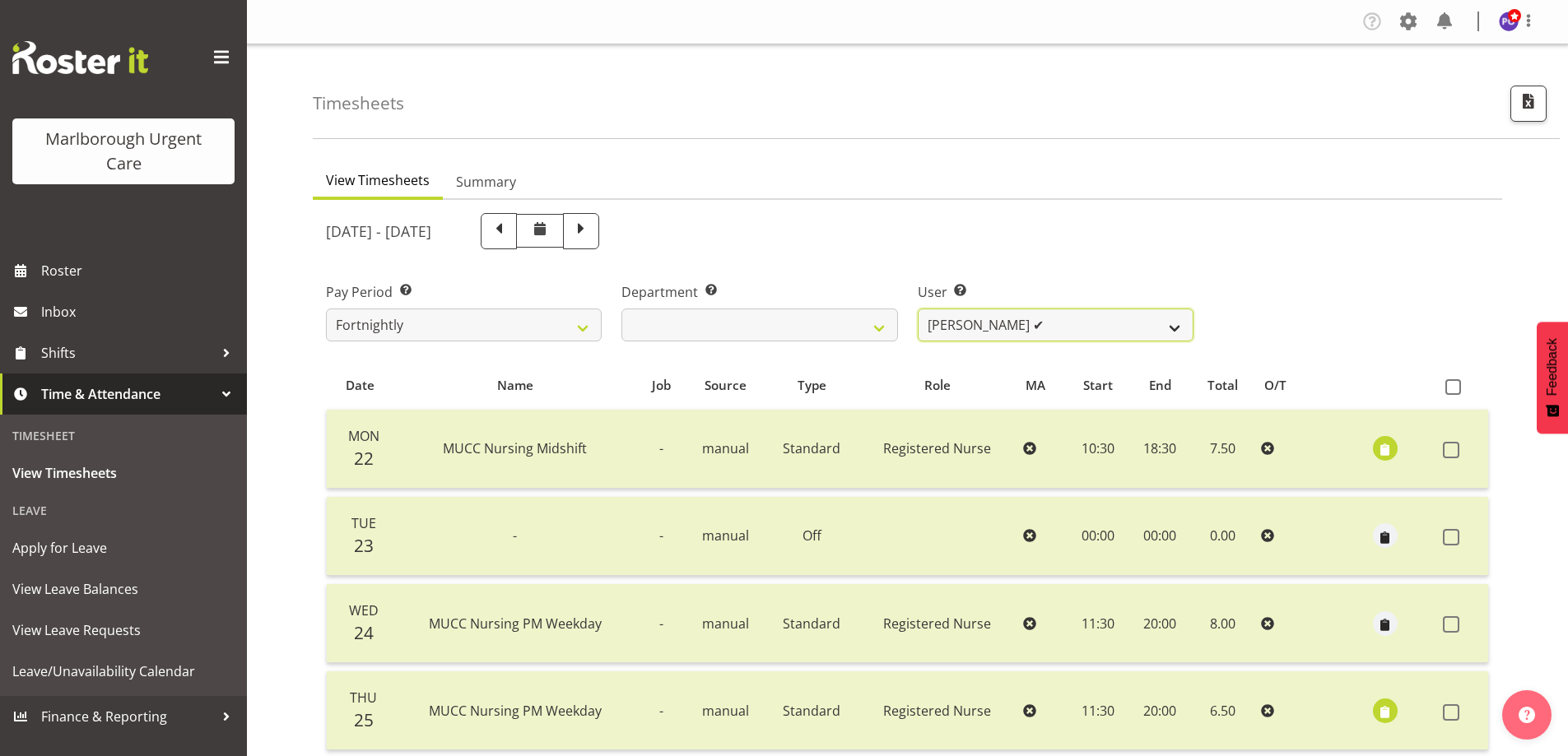
click at [1172, 323] on select "Agnes Tyson ✔ Alysia Newman-Woods ✔ Andrew Brooks ✔ Cordelia Davies ✔ Gloria Va…" at bounding box center [1056, 325] width 276 height 33
select select "11835"
click at [918, 309] on select "Agnes Tyson ✔ Alysia Newman-Woods ✔ Andrew Brooks ✔ Cordelia Davies ✔ Gloria Va…" at bounding box center [1056, 325] width 276 height 33
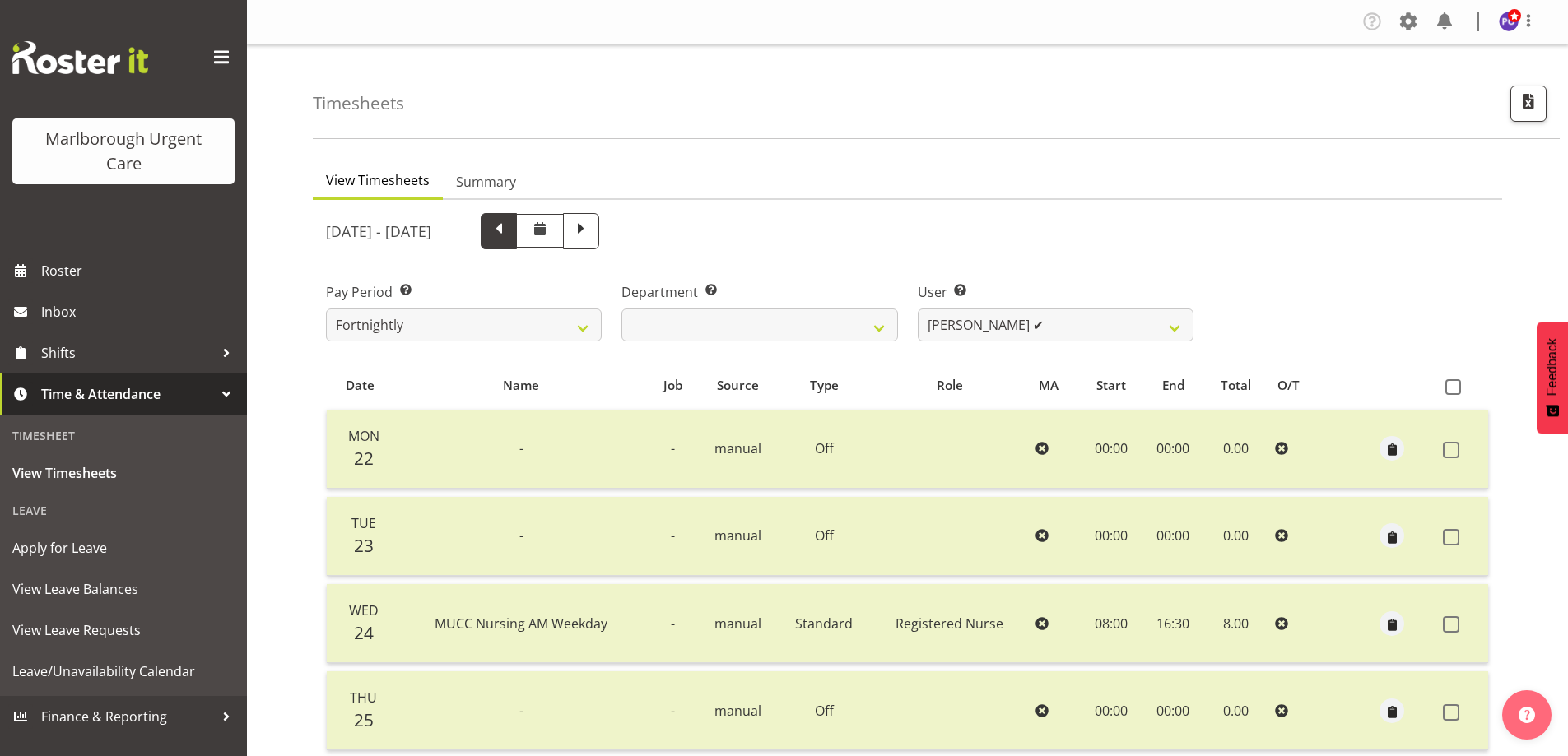
click at [509, 235] on span at bounding box center [498, 229] width 21 height 21
select select
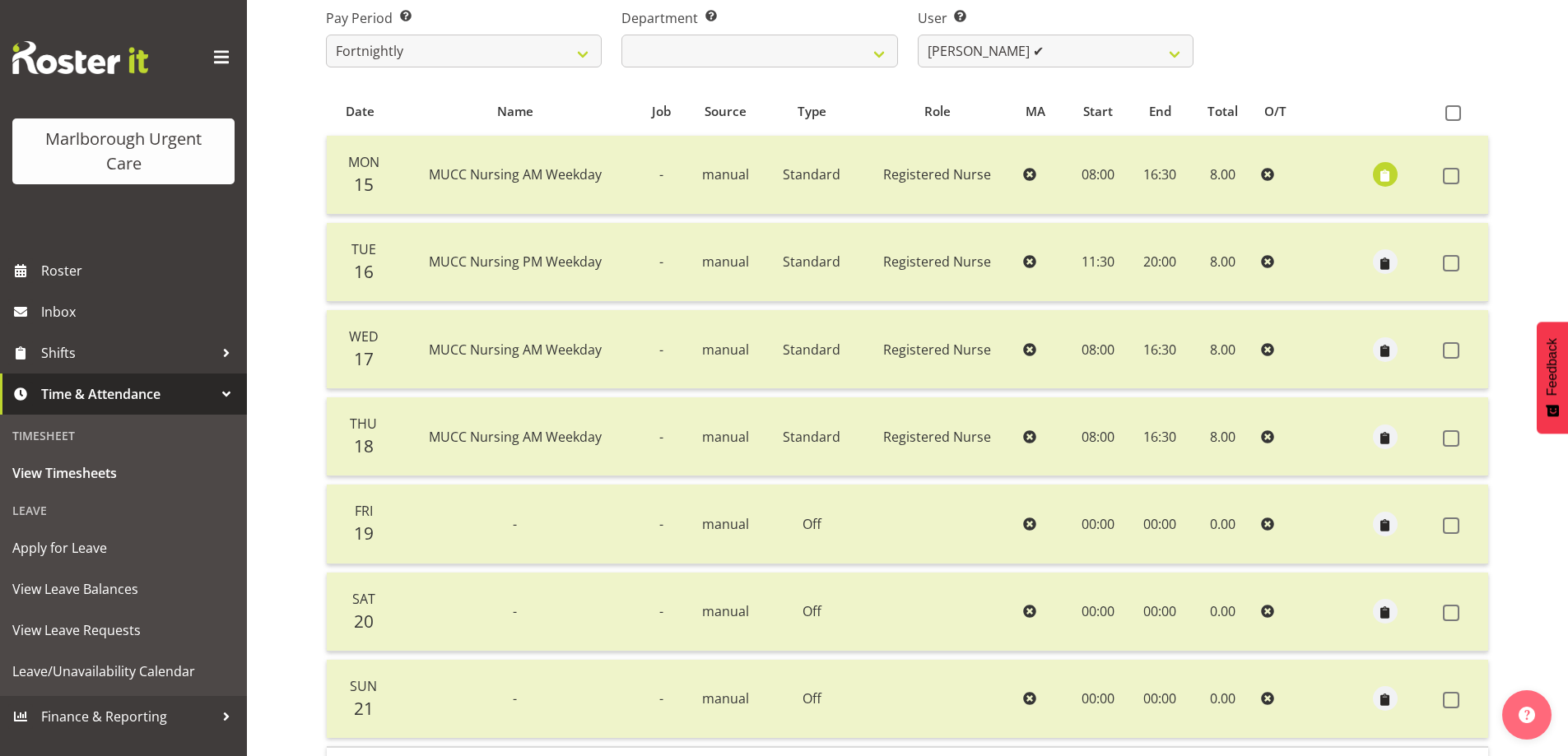
scroll to position [247, 0]
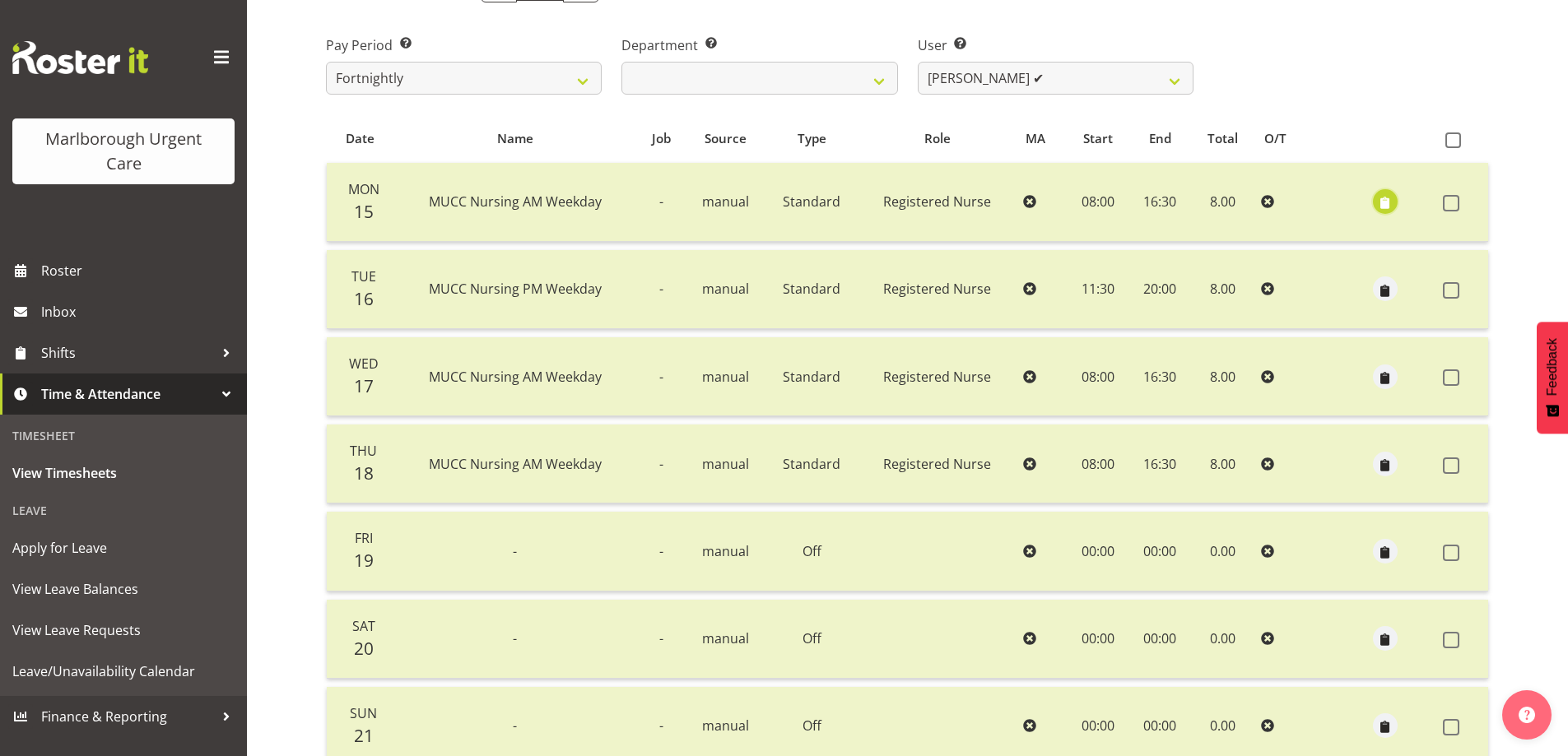
click at [1381, 206] on span "button" at bounding box center [1385, 203] width 19 height 19
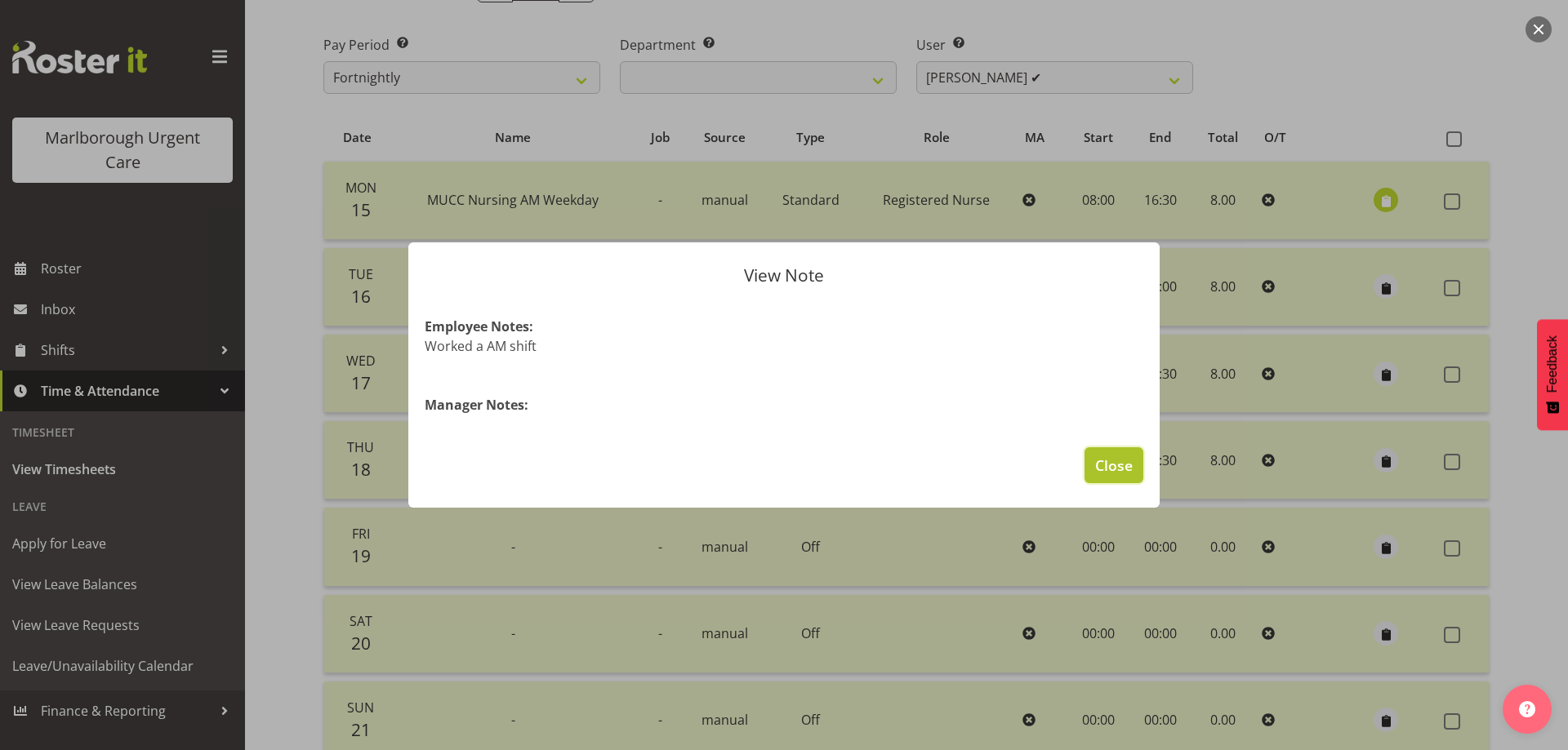
click at [1121, 464] on span "Close" at bounding box center [1114, 464] width 38 height 21
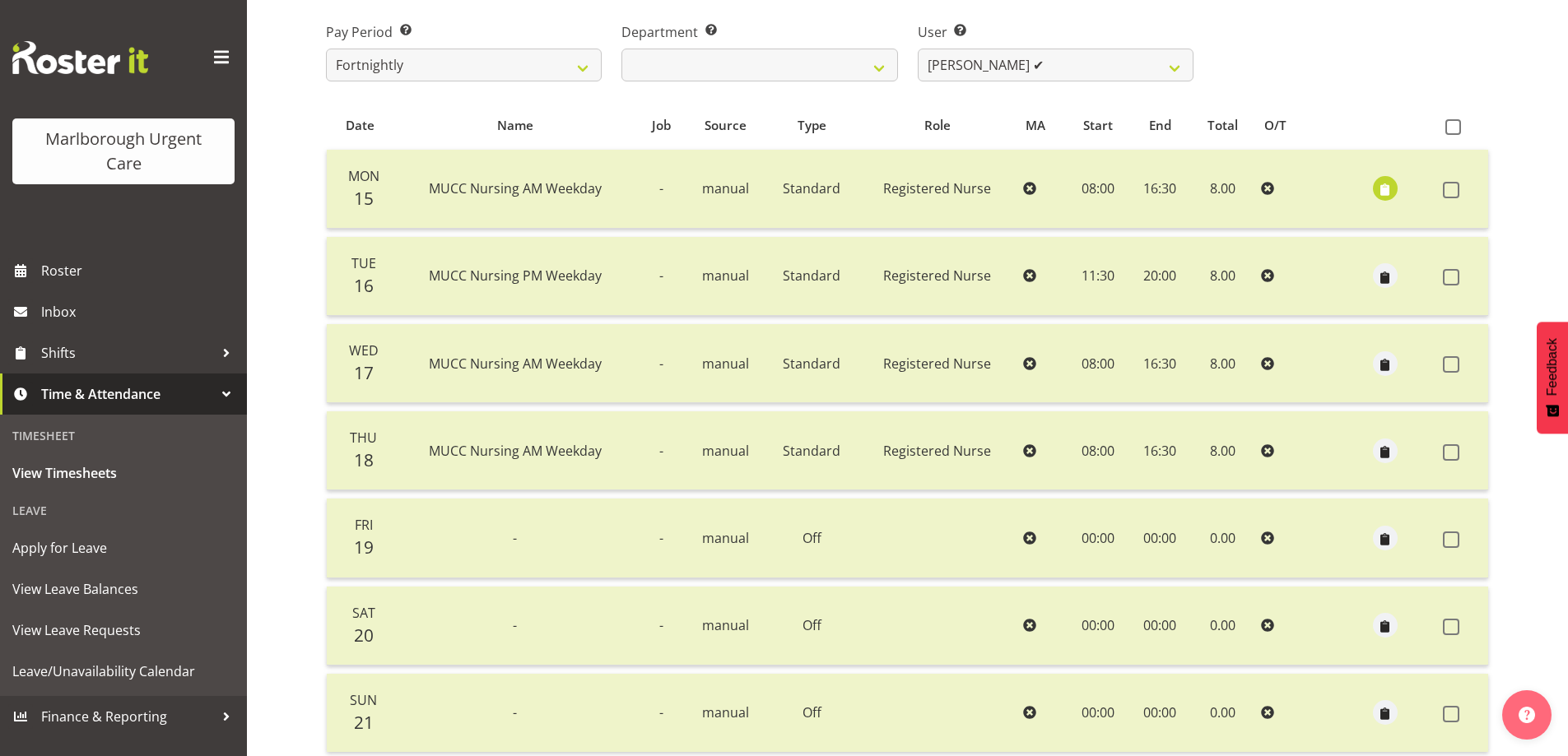
scroll to position [0, 0]
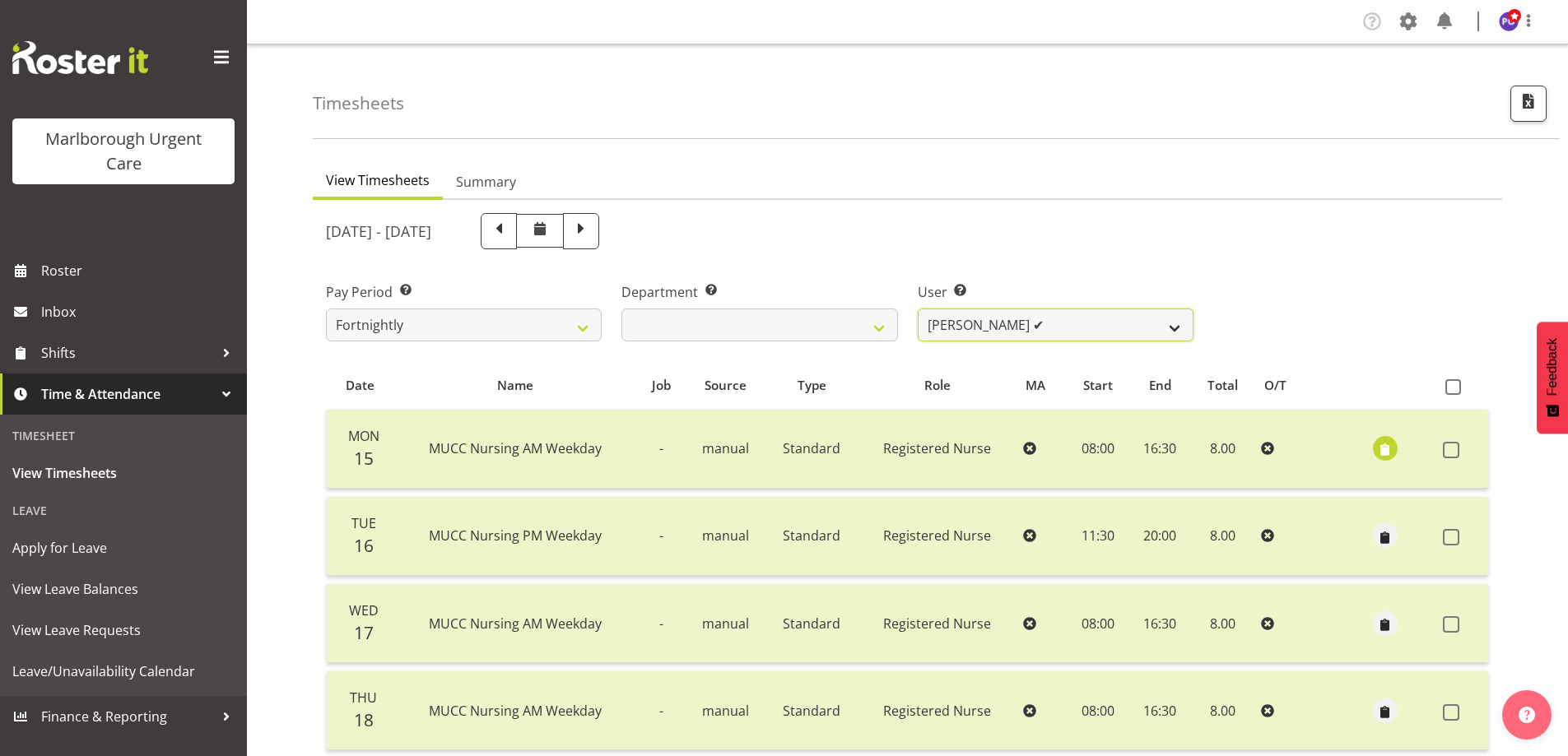
drag, startPoint x: 1144, startPoint y: 326, endPoint x: 1153, endPoint y: 327, distance: 9.1
click at [1144, 326] on select "Agnes Tyson ✔ Alysia Newman-Woods ✔ Andrew Brooks ✔ Cordelia Davies ✔ Gloria Va…" at bounding box center [1056, 325] width 276 height 33
click at [918, 309] on select "Agnes Tyson ✔ Alysia Newman-Woods ✔ Andrew Brooks ✔ Cordelia Davies ✔ Gloria Va…" at bounding box center [1056, 325] width 276 height 33
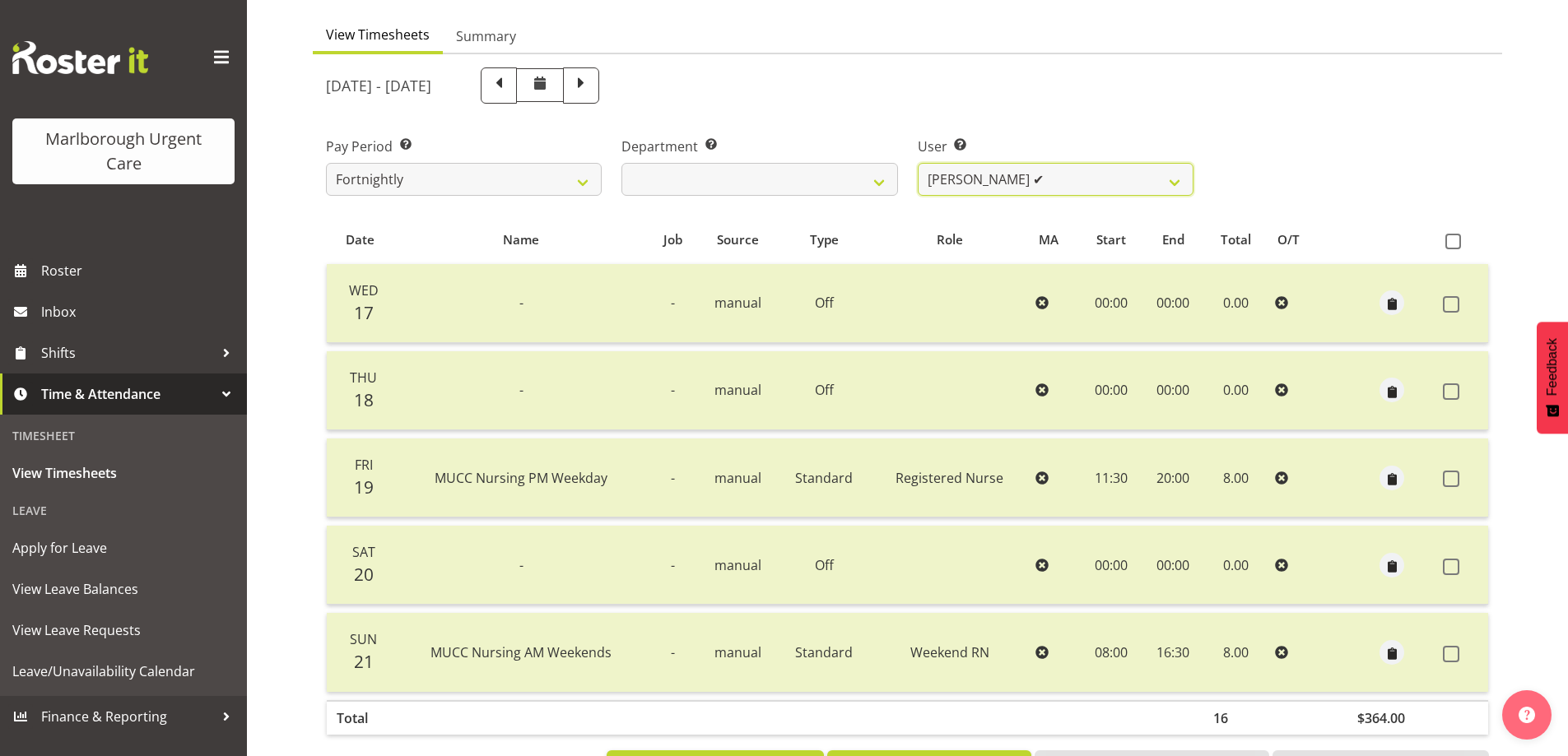
scroll to position [214, 0]
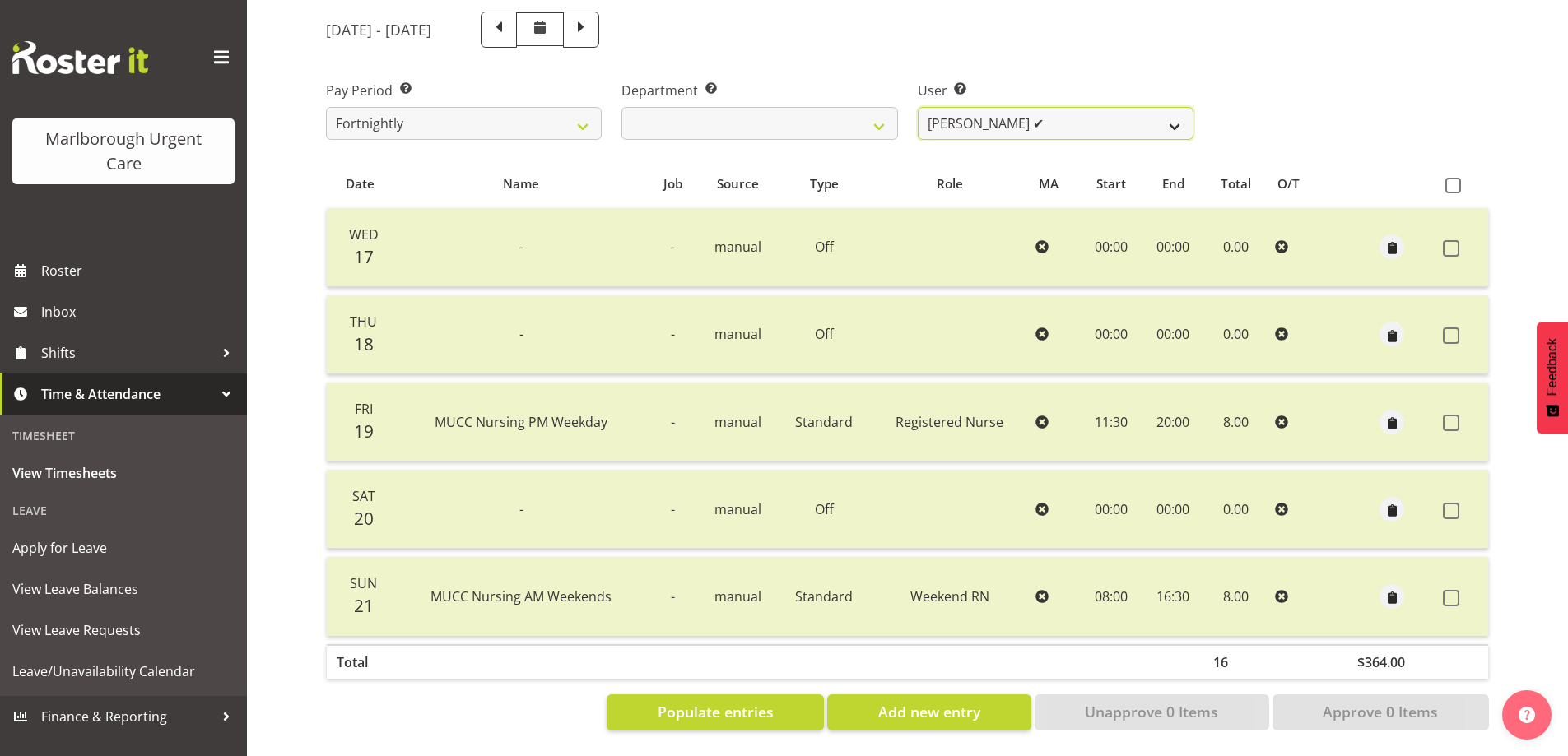
click at [1070, 119] on select "Agnes Tyson ✔ Alysia Newman-Woods ✔ Andrew Brooks ✔ Cordelia Davies ✔ Gloria Va…" at bounding box center [1056, 123] width 276 height 33
select select "11839"
click at [918, 107] on select "Agnes Tyson ✔ Alysia Newman-Woods ✔ Andrew Brooks ✔ Cordelia Davies ✔ Gloria Va…" at bounding box center [1056, 123] width 276 height 33
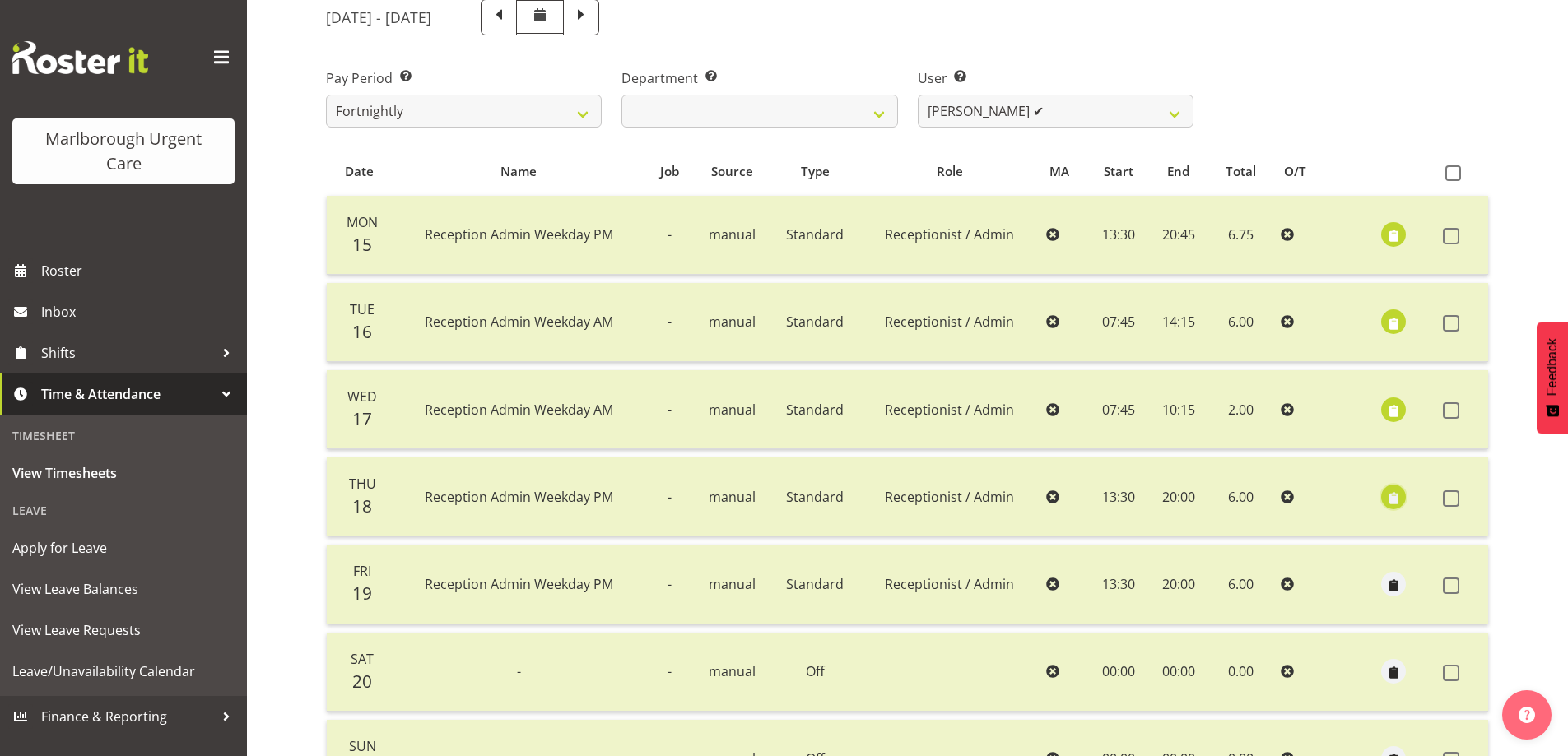
click at [1390, 503] on span "button" at bounding box center [1393, 498] width 19 height 19
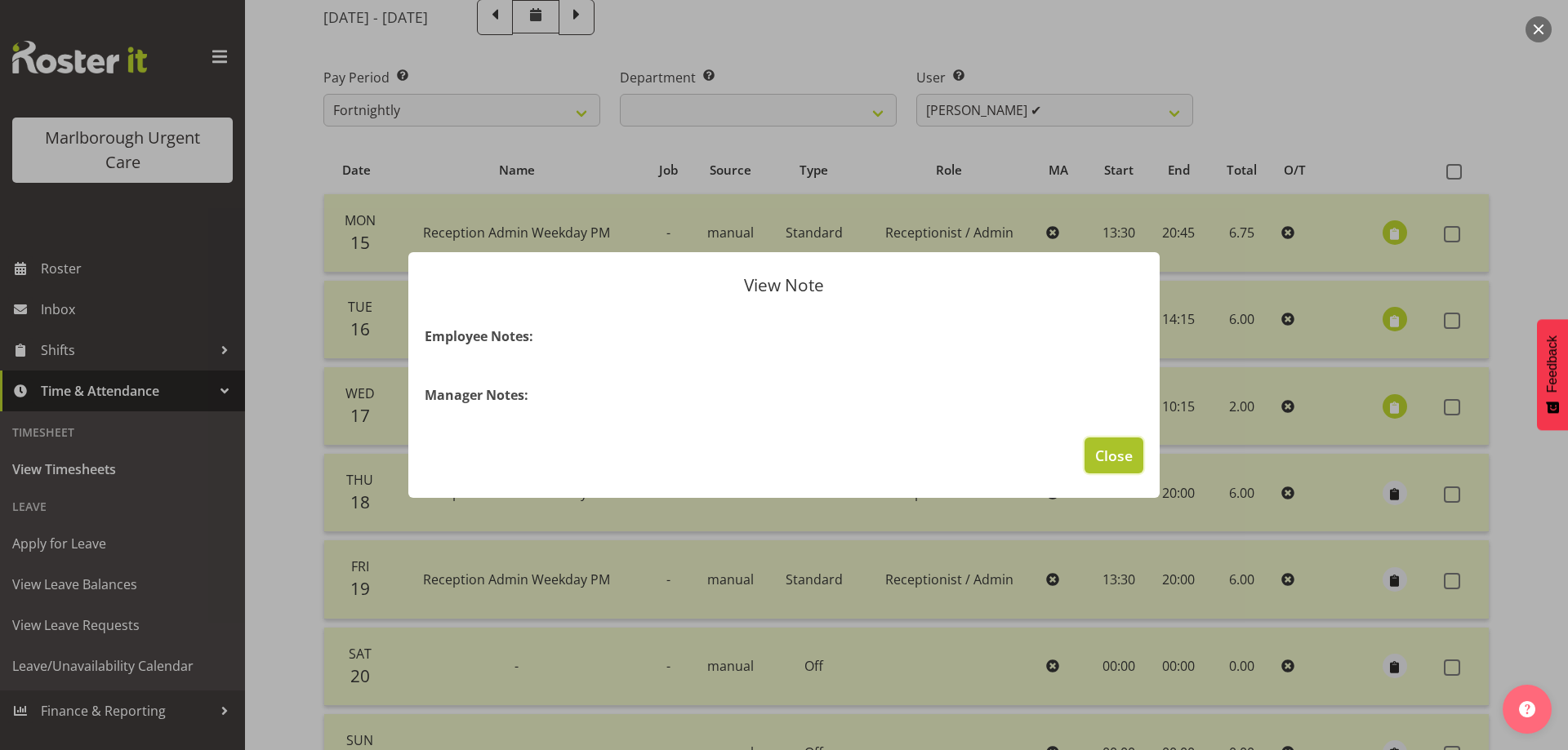
click at [1112, 460] on span "Close" at bounding box center [1114, 455] width 38 height 21
